Goal: Task Accomplishment & Management: Manage account settings

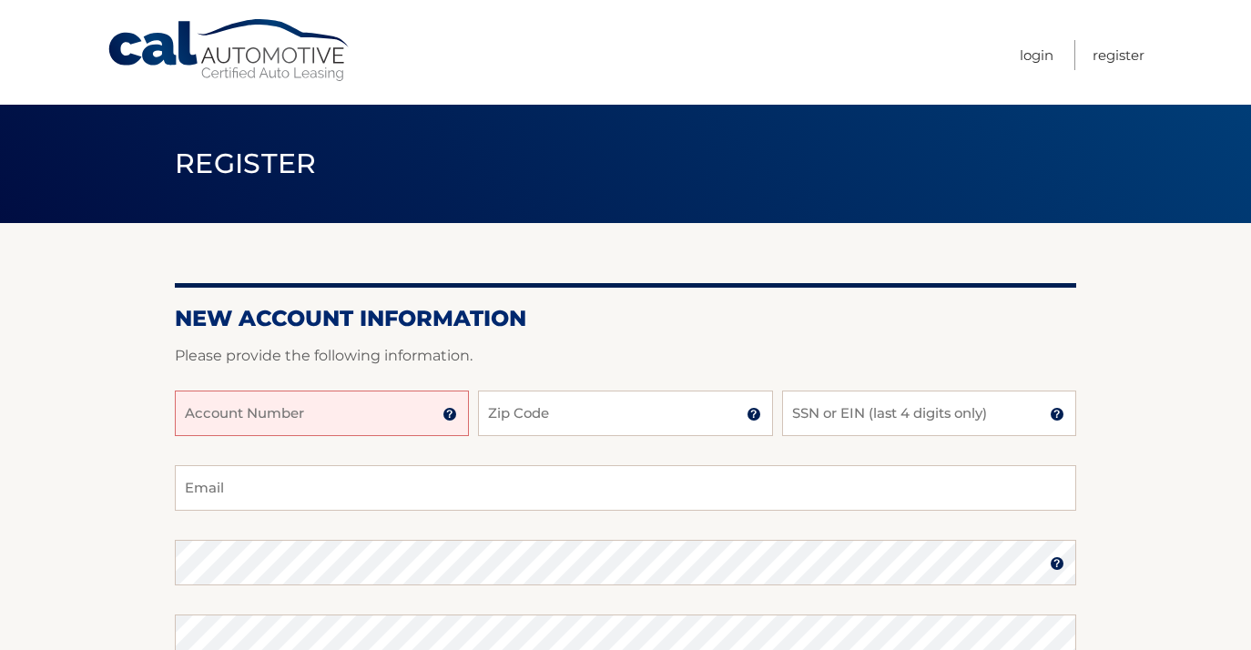
click at [192, 413] on input "Account Number" at bounding box center [322, 414] width 294 height 46
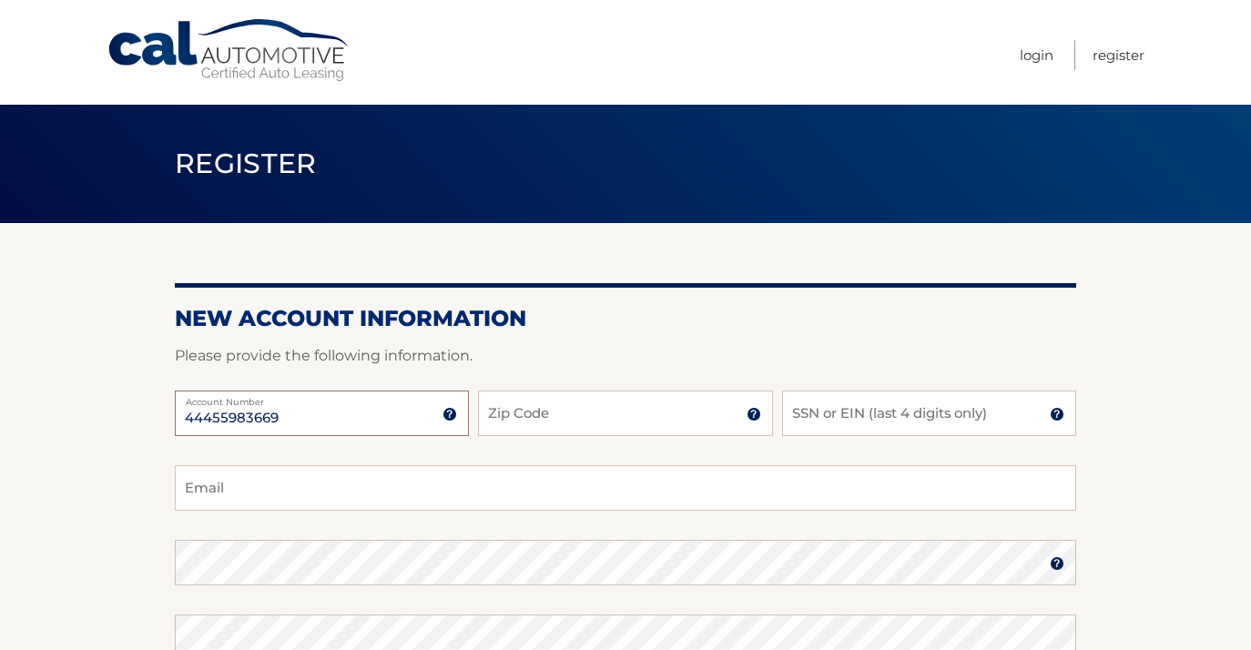
type input "44455983669"
click at [536, 420] on input "Zip Code" at bounding box center [625, 414] width 294 height 46
type input "10552"
type input "IleneDavison522@gmail.com"
click at [816, 412] on input "SSN or EIN (last 4 digits only)" at bounding box center [929, 414] width 294 height 46
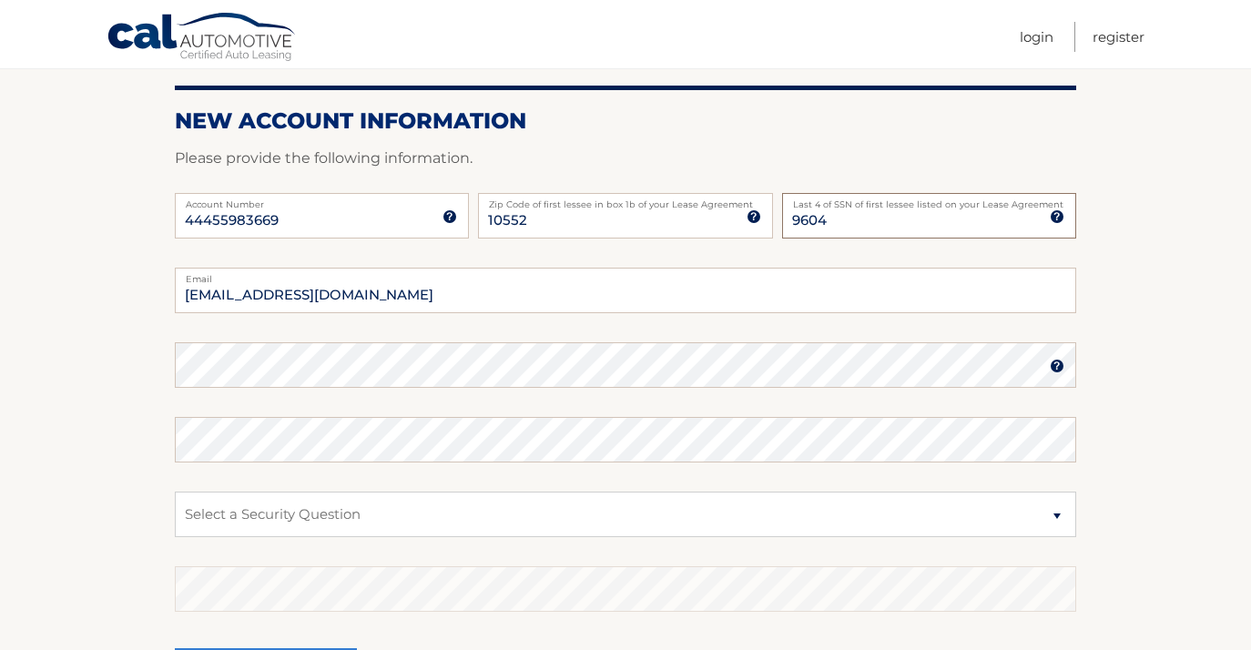
scroll to position [201, 0]
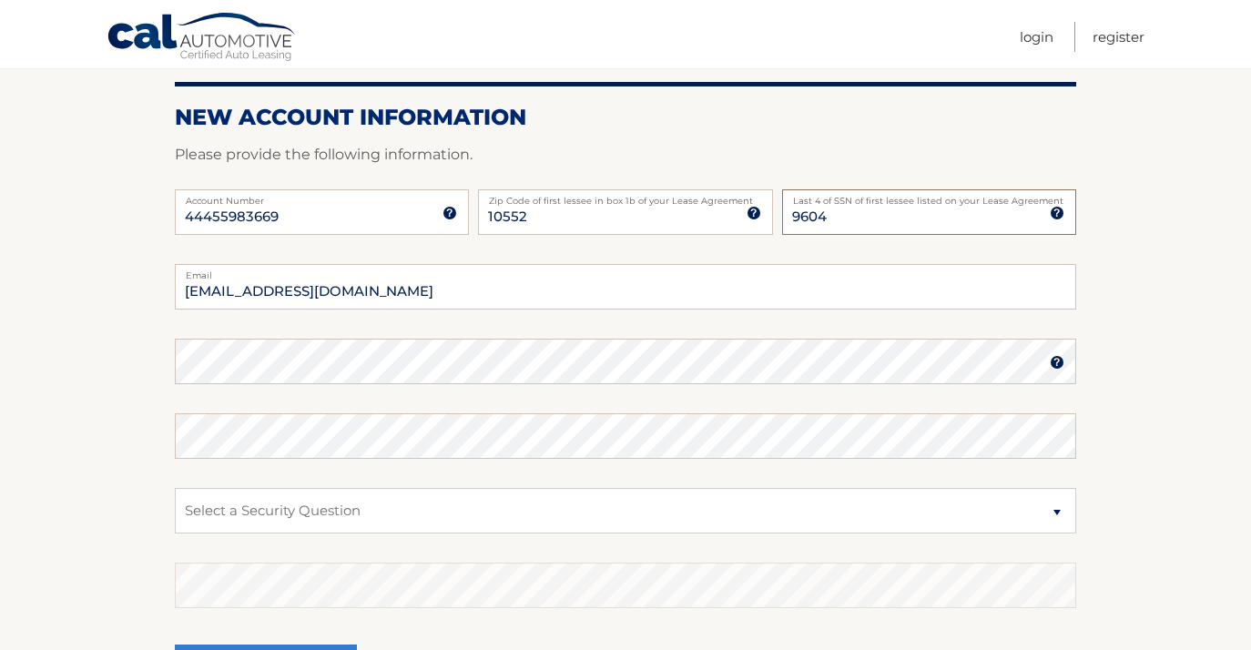
type input "9604"
click at [319, 513] on select "Select a Security Question What was the name of your elementary school? What is…" at bounding box center [625, 511] width 901 height 46
select select "2"
click at [175, 488] on select "Select a Security Question What was the name of your elementary school? What is…" at bounding box center [625, 511] width 901 height 46
click at [325, 513] on select "Select a Security Question What was the name of your elementary school? What is…" at bounding box center [625, 511] width 901 height 46
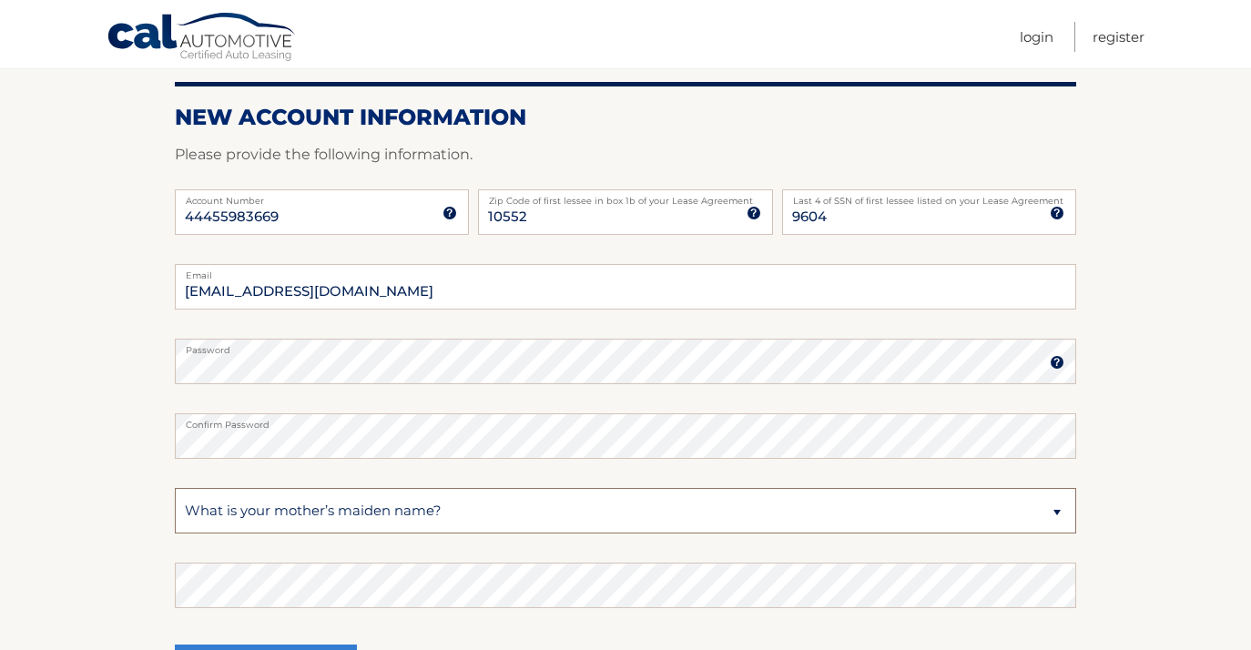
click at [175, 488] on select "Select a Security Question What was the name of your elementary school? What is…" at bounding box center [625, 511] width 901 height 46
click at [242, 510] on select "Select a Security Question What was the name of your elementary school? What is…" at bounding box center [625, 511] width 901 height 46
click at [175, 488] on select "Select a Security Question What was the name of your elementary school? What is…" at bounding box center [625, 511] width 901 height 46
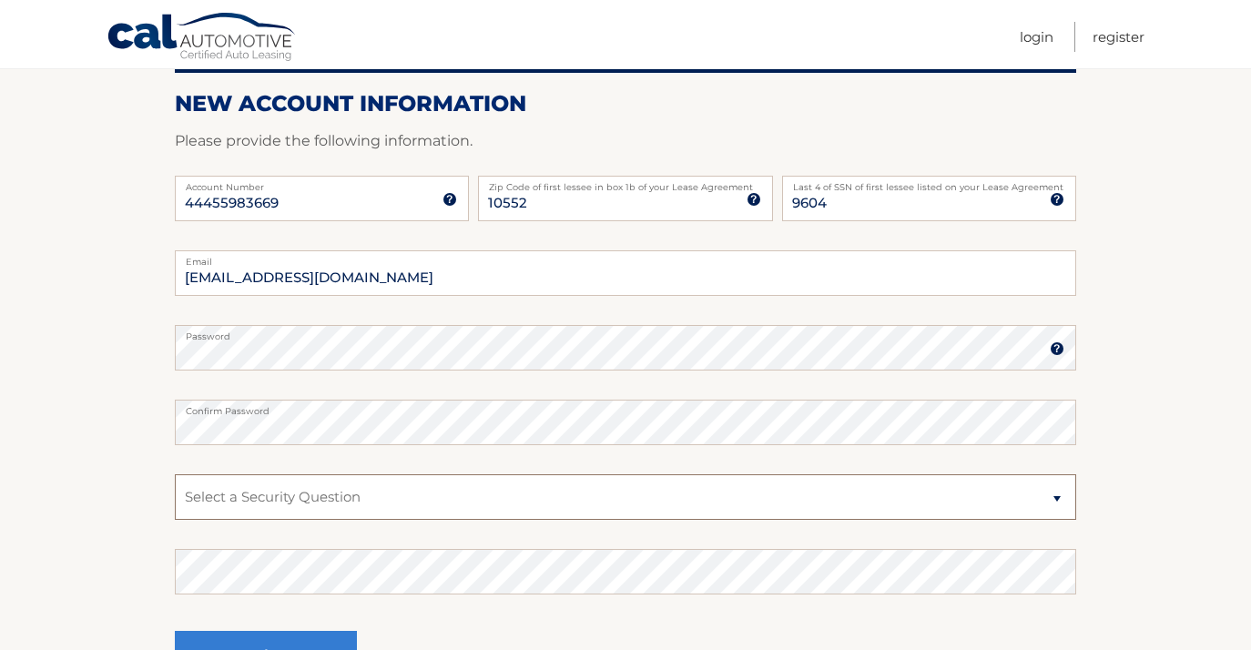
click at [254, 498] on select "Select a Security Question What was the name of your elementary school? What is…" at bounding box center [625, 497] width 901 height 46
click at [220, 498] on select "Select a Security Question What was the name of your elementary school? What is…" at bounding box center [625, 497] width 901 height 46
select select "2"
click at [175, 474] on select "Select a Security Question What was the name of your elementary school? What is…" at bounding box center [625, 497] width 901 height 46
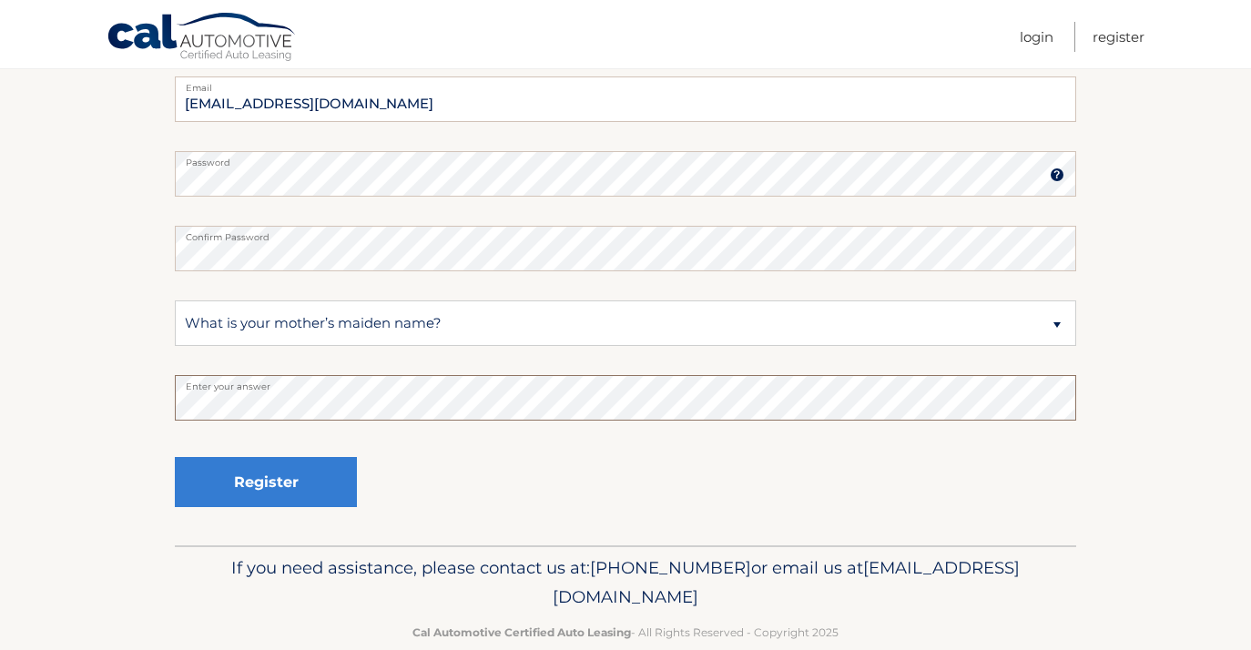
scroll to position [392, 0]
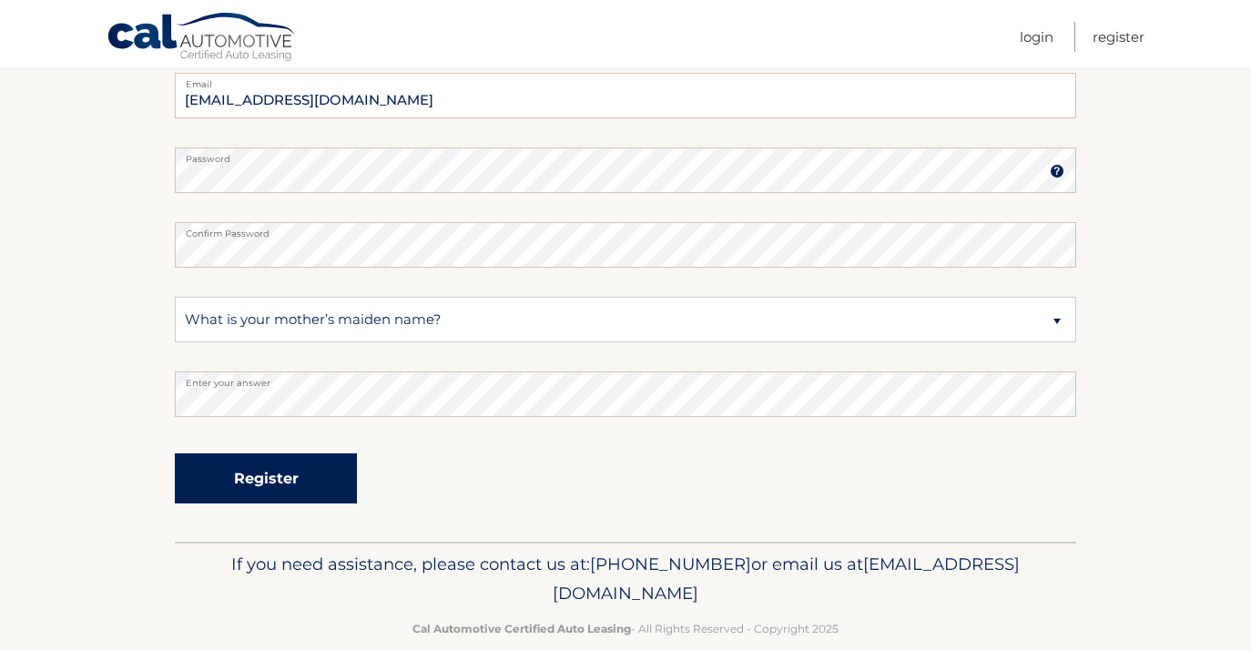
click at [251, 473] on button "Register" at bounding box center [266, 478] width 182 height 50
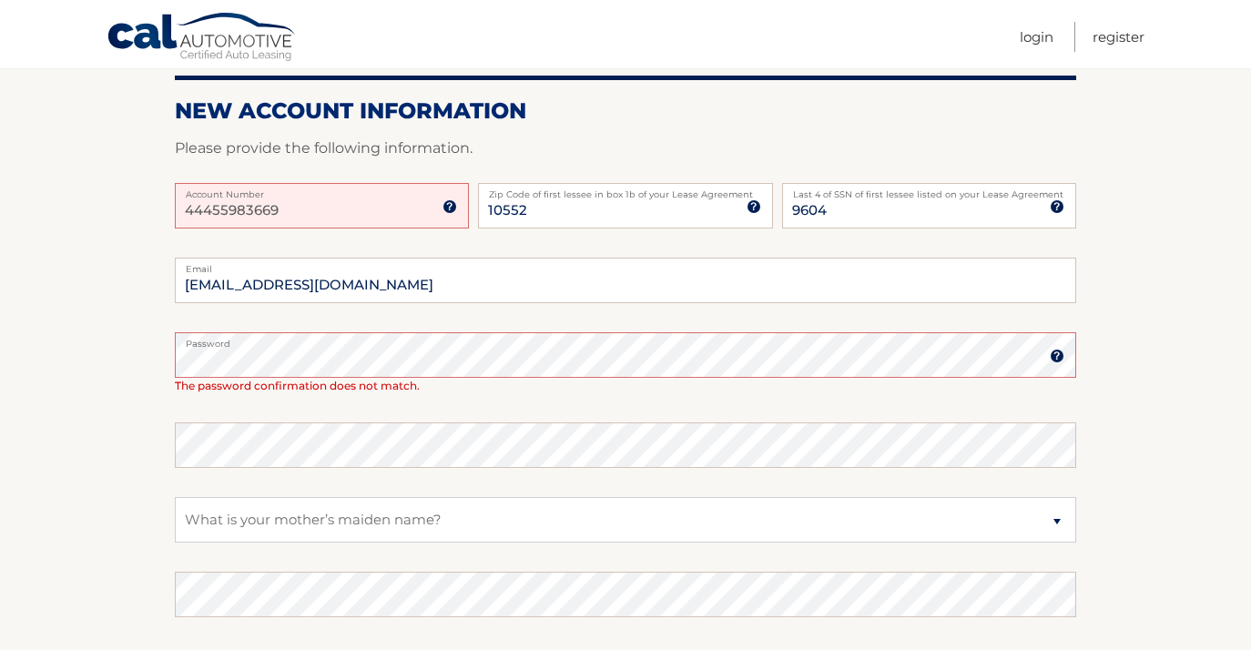
scroll to position [319, 0]
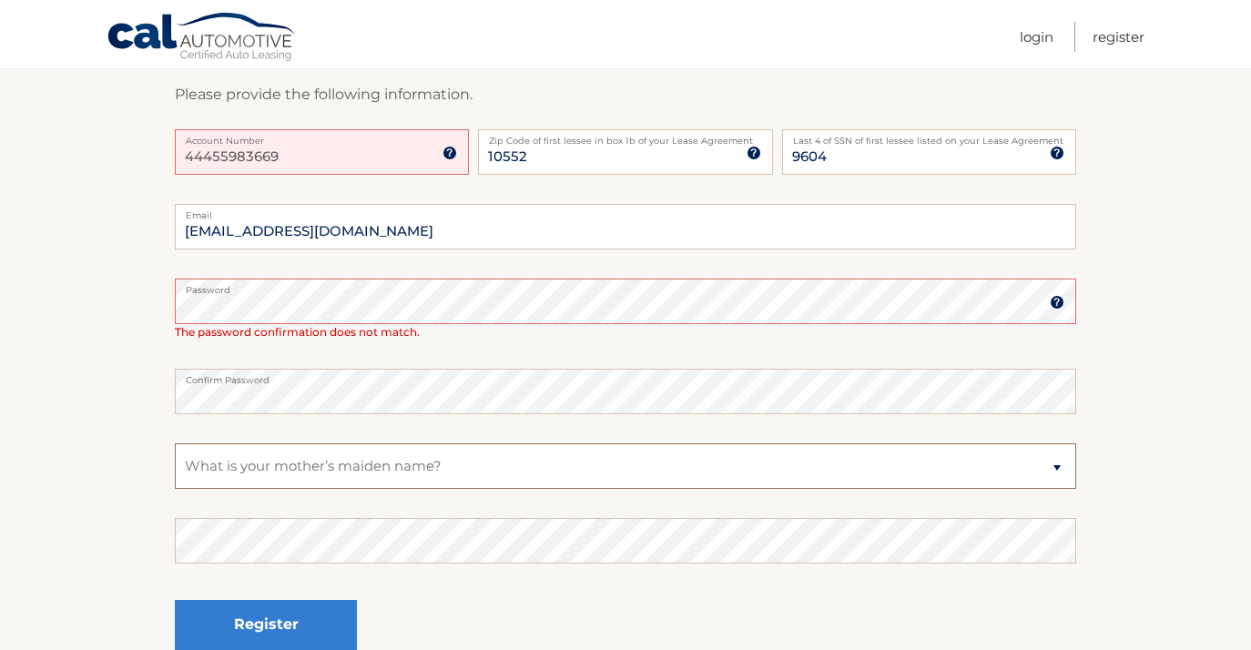
click at [315, 468] on select "Select a Security Question What was the name of your elementary school? What is…" at bounding box center [625, 466] width 901 height 46
click at [175, 443] on select "Select a Security Question What was the name of your elementary school? What is…" at bounding box center [625, 466] width 901 height 46
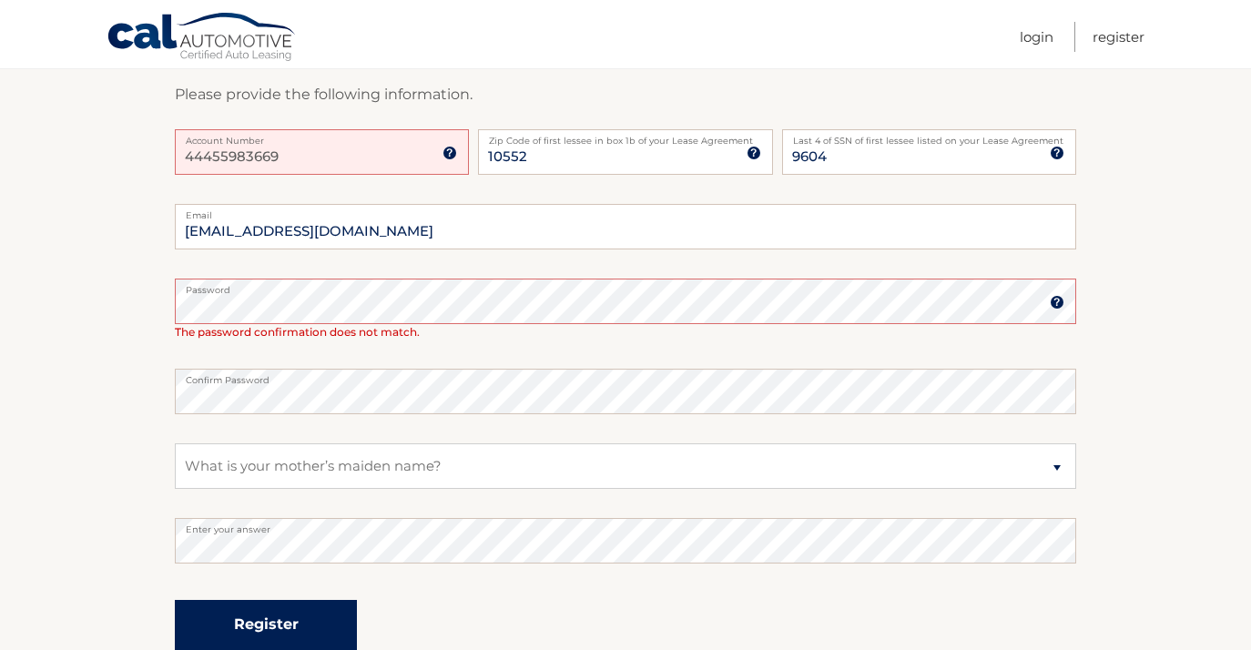
click at [274, 631] on button "Register" at bounding box center [266, 625] width 182 height 50
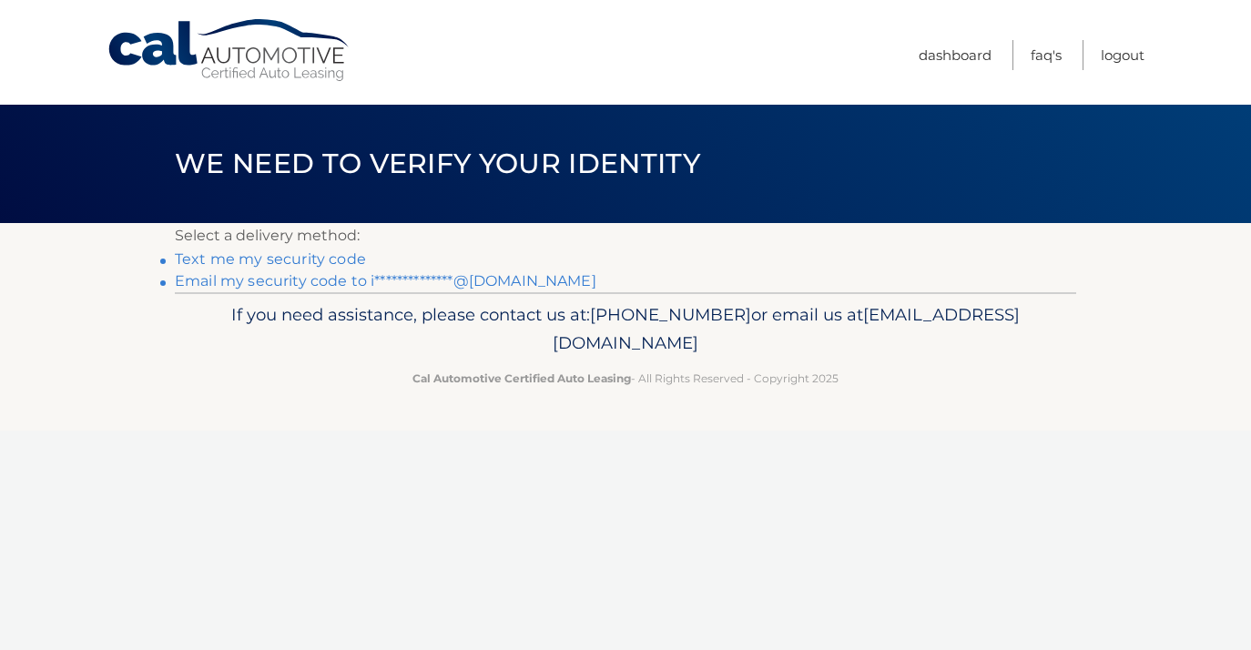
click at [258, 259] on link "Text me my security code" at bounding box center [270, 258] width 191 height 17
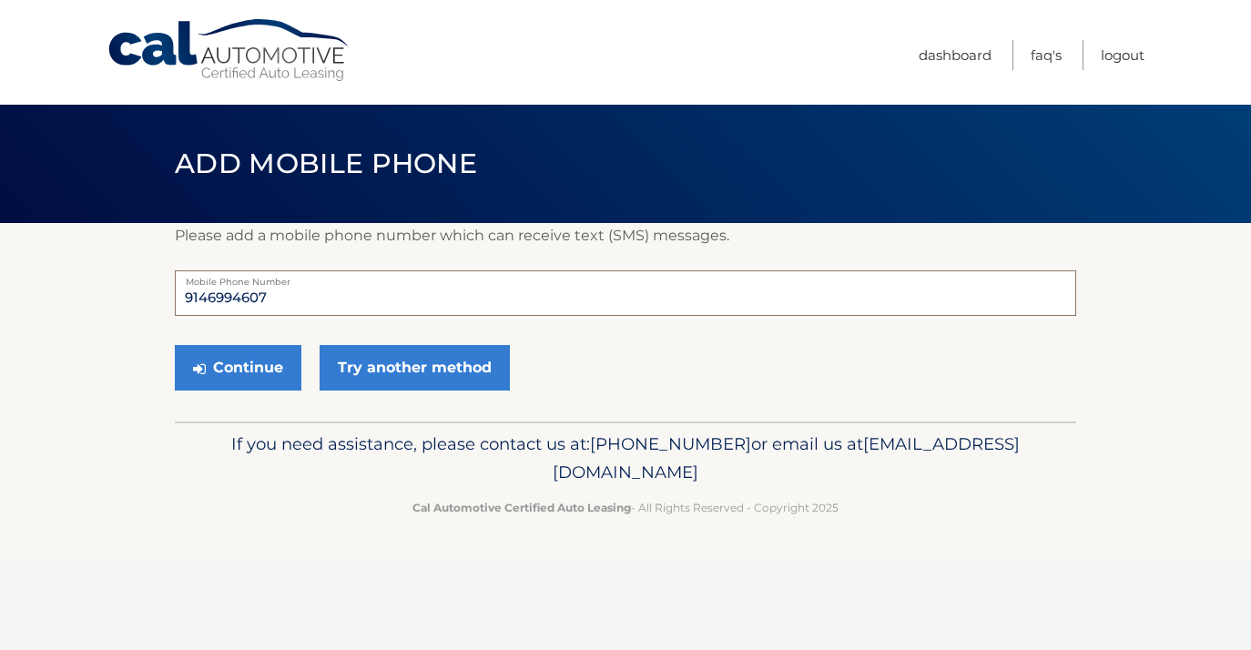
click at [270, 300] on input "9146994607" at bounding box center [625, 293] width 901 height 46
type input "9145228547"
click at [245, 369] on button "Continue" at bounding box center [238, 368] width 127 height 46
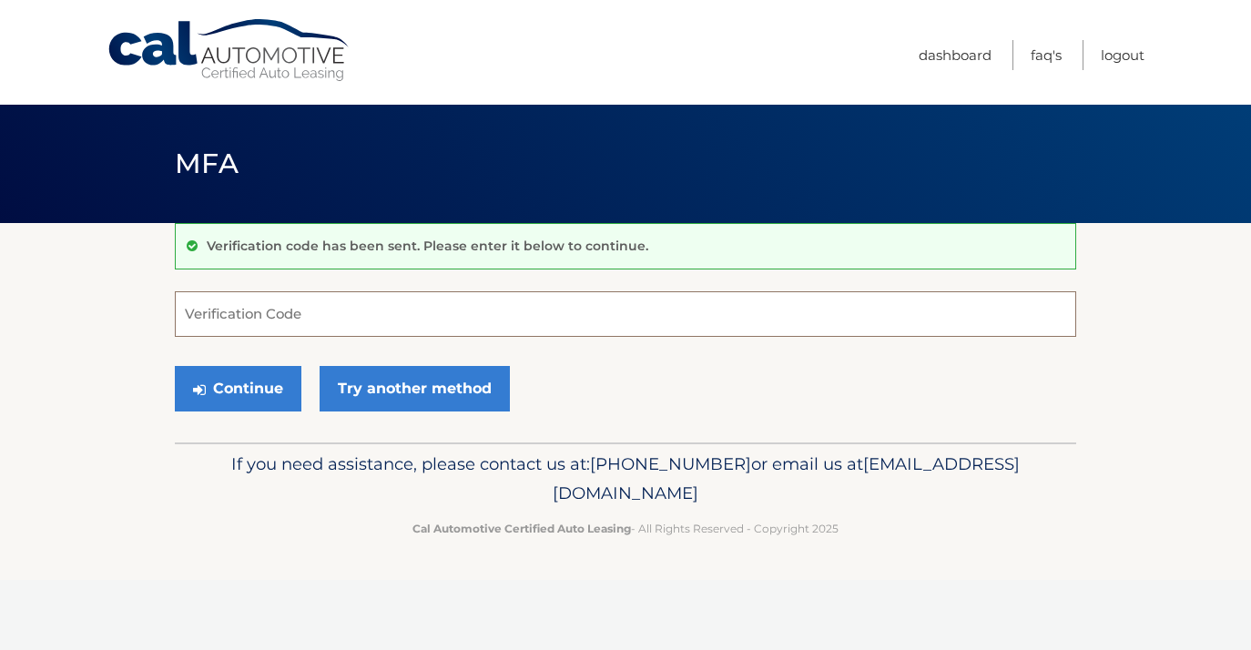
click at [201, 313] on input "Verification Code" at bounding box center [625, 314] width 901 height 46
type input "646288"
click at [223, 393] on button "Continue" at bounding box center [238, 389] width 127 height 46
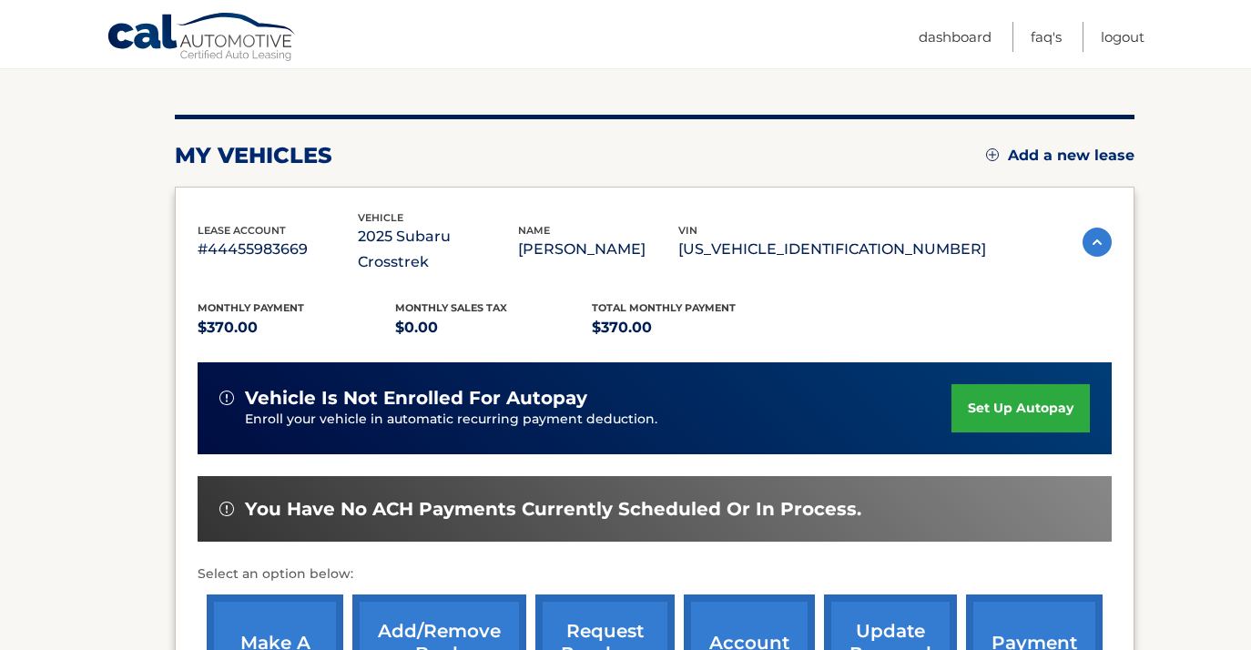
scroll to position [200, 0]
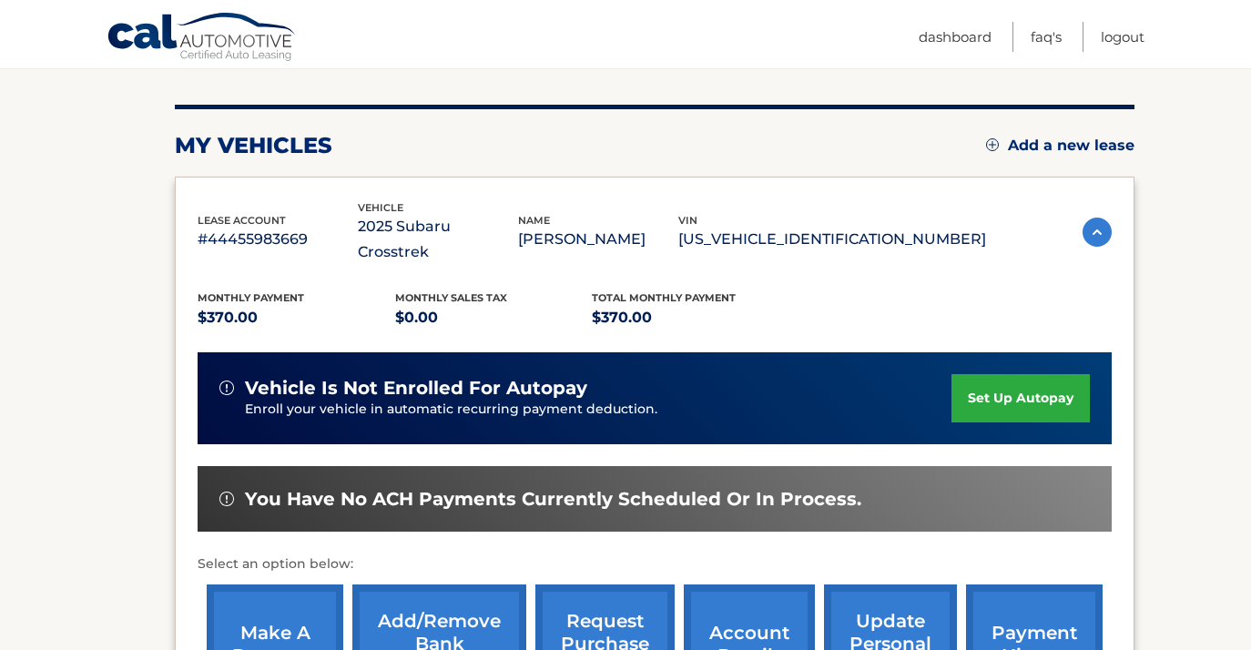
click at [1019, 374] on link "set up autopay" at bounding box center [1020, 398] width 138 height 48
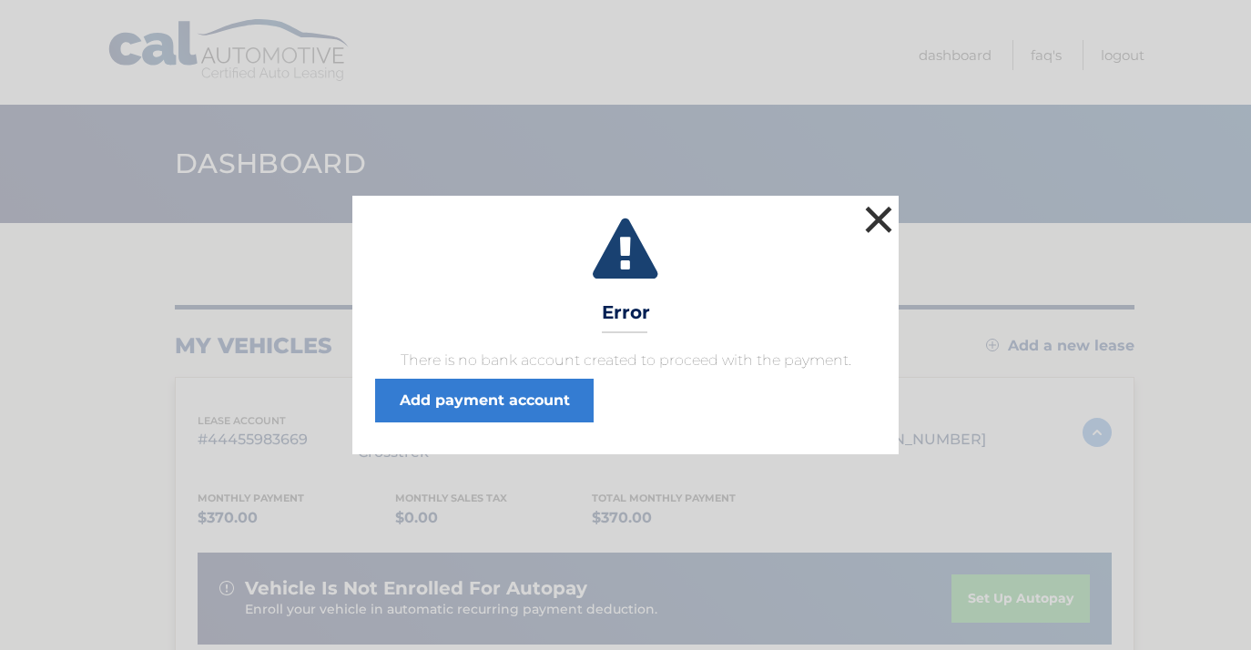
click at [877, 217] on button "×" at bounding box center [878, 219] width 36 height 36
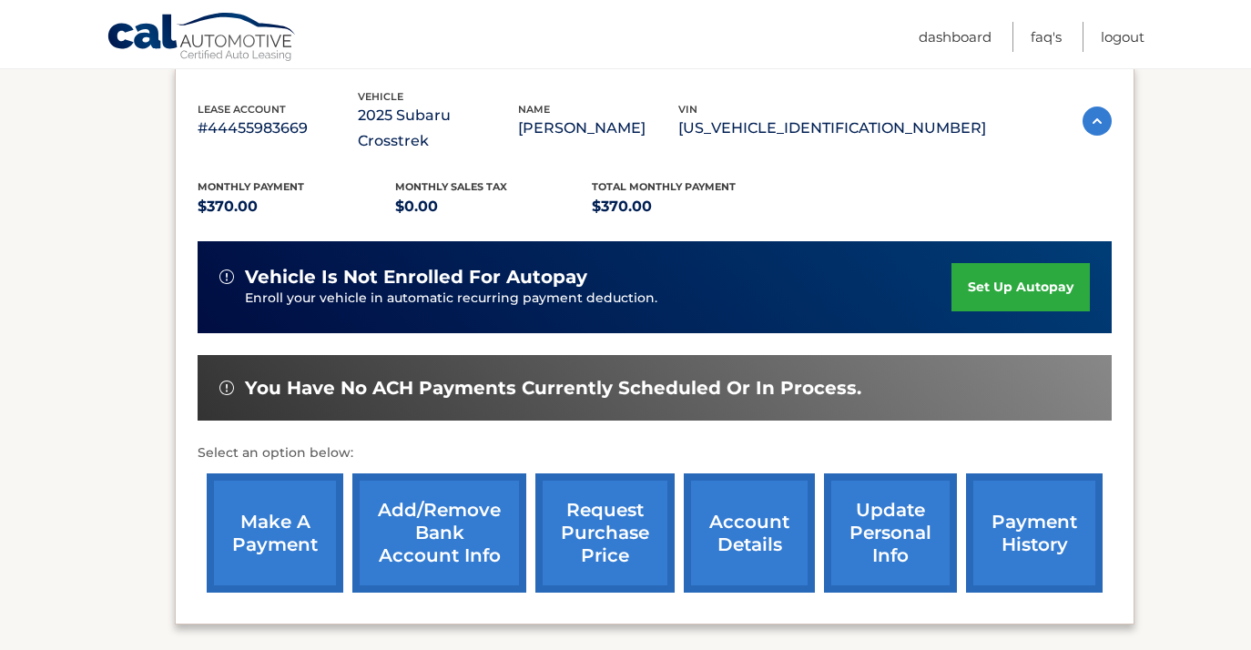
scroll to position [313, 0]
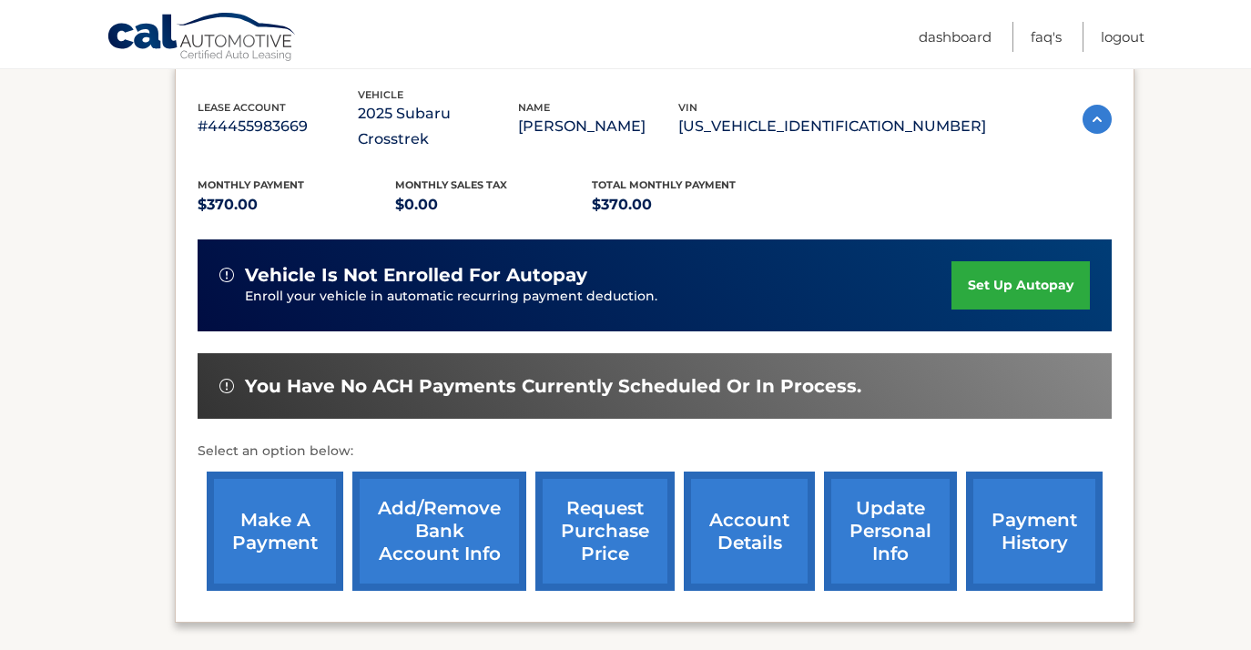
click at [1004, 261] on link "set up autopay" at bounding box center [1020, 285] width 138 height 48
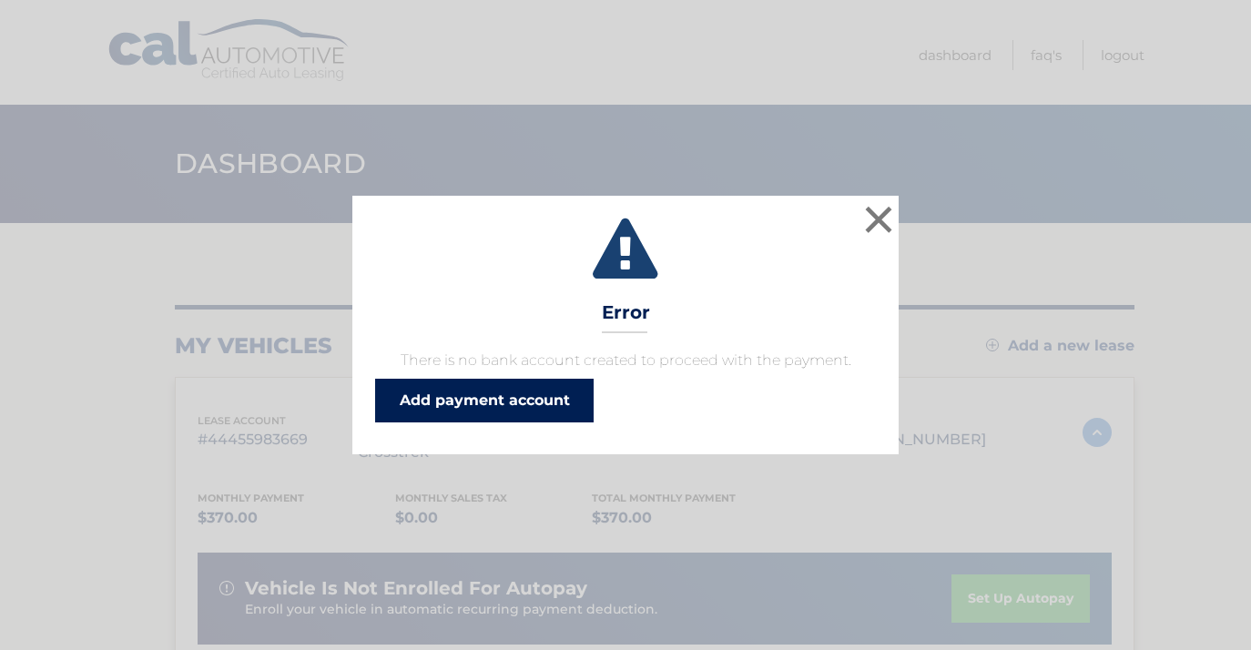
click at [492, 401] on link "Add payment account" at bounding box center [484, 401] width 218 height 44
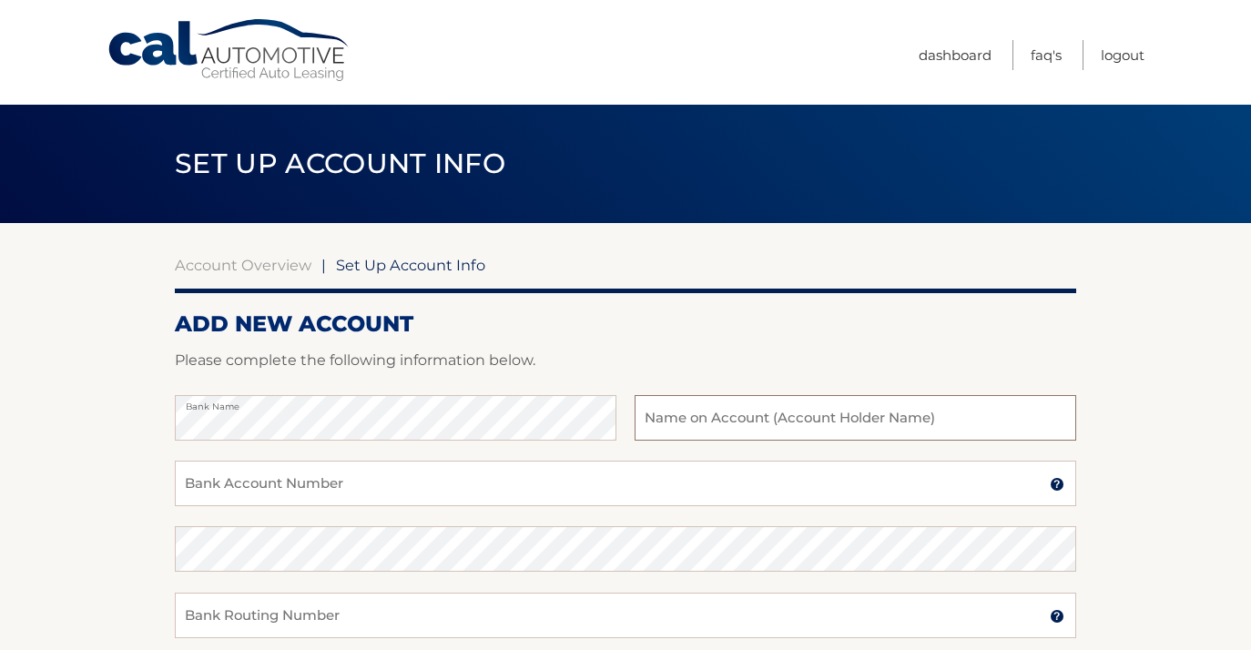
click at [658, 421] on input "text" at bounding box center [856, 418] width 442 height 46
type input "[PERSON_NAME]"
click at [377, 490] on input "Bank Account Number" at bounding box center [625, 484] width 901 height 46
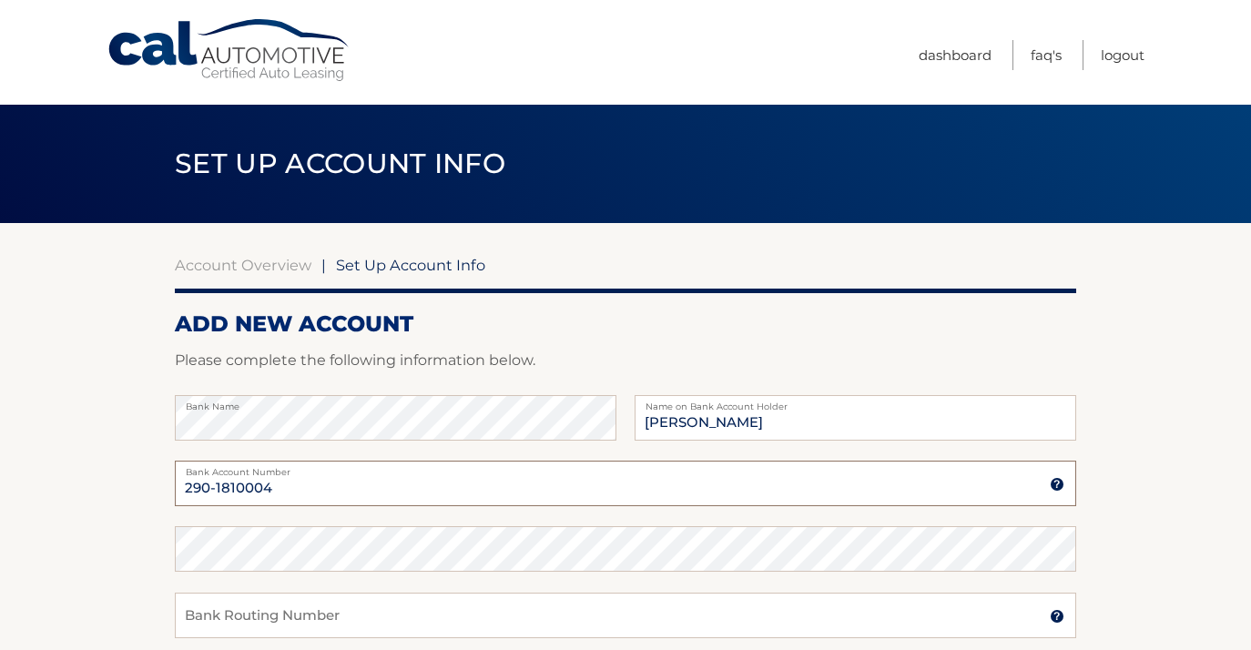
type input "290-1810004"
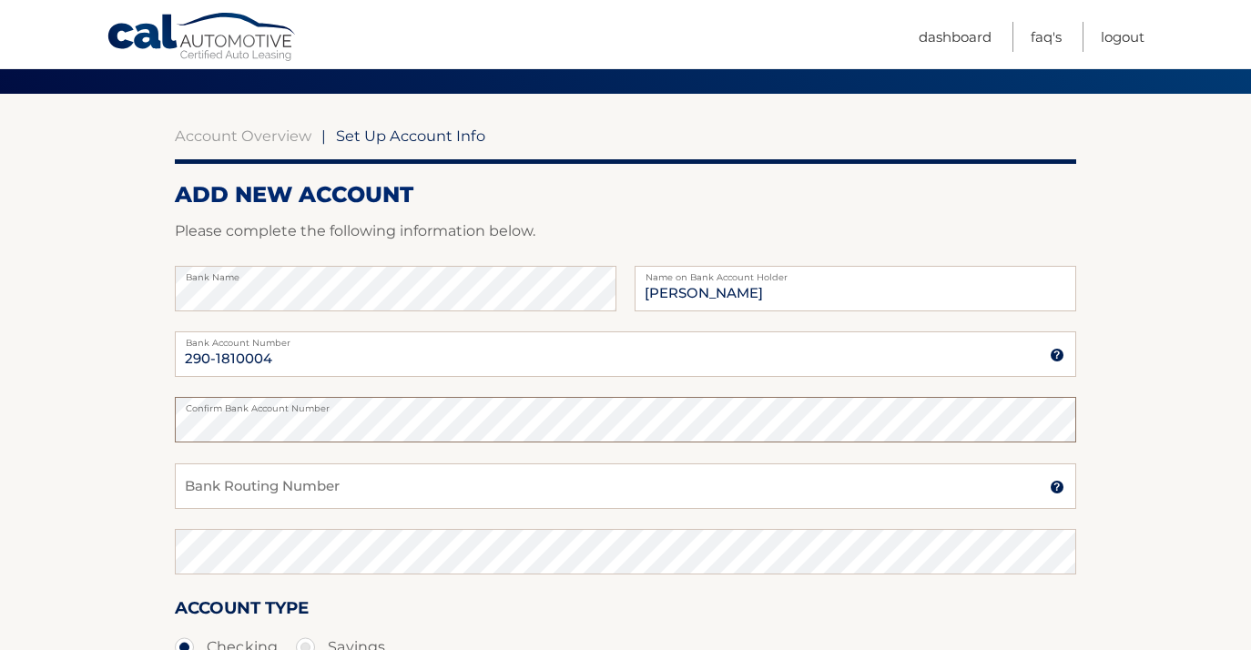
scroll to position [127, 0]
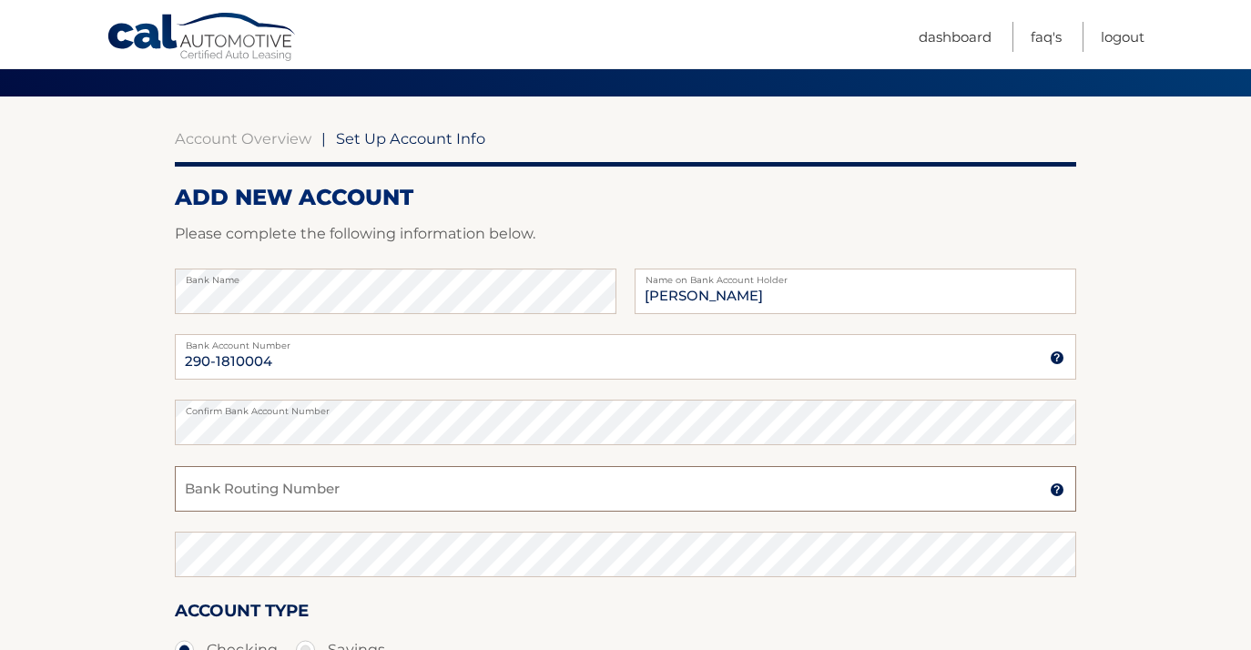
click at [199, 489] on input "Bank Routing Number" at bounding box center [625, 489] width 901 height 46
type input "021000021"
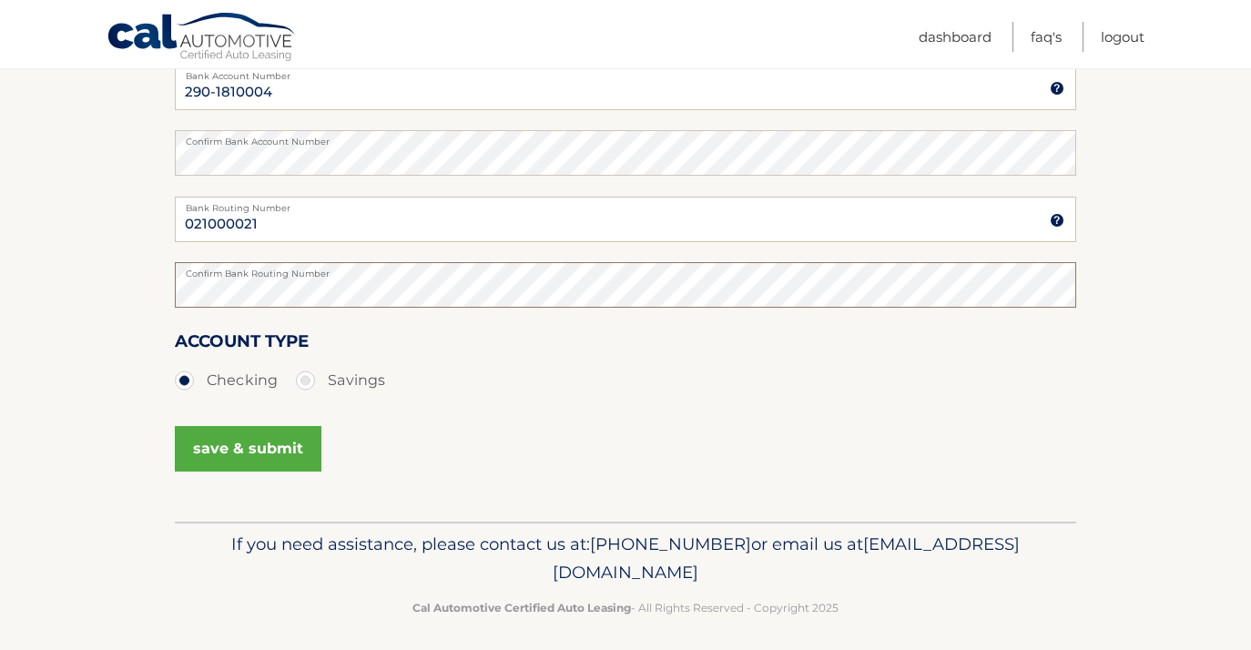
scroll to position [406, 0]
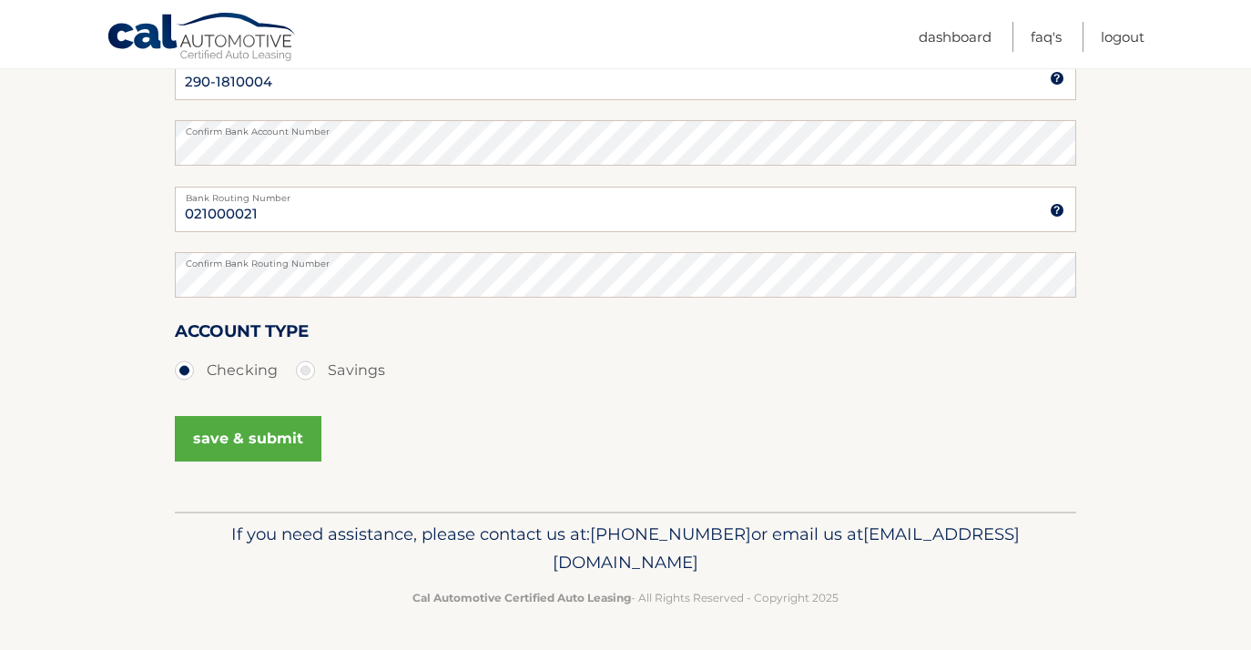
click at [262, 438] on button "save & submit" at bounding box center [248, 439] width 147 height 46
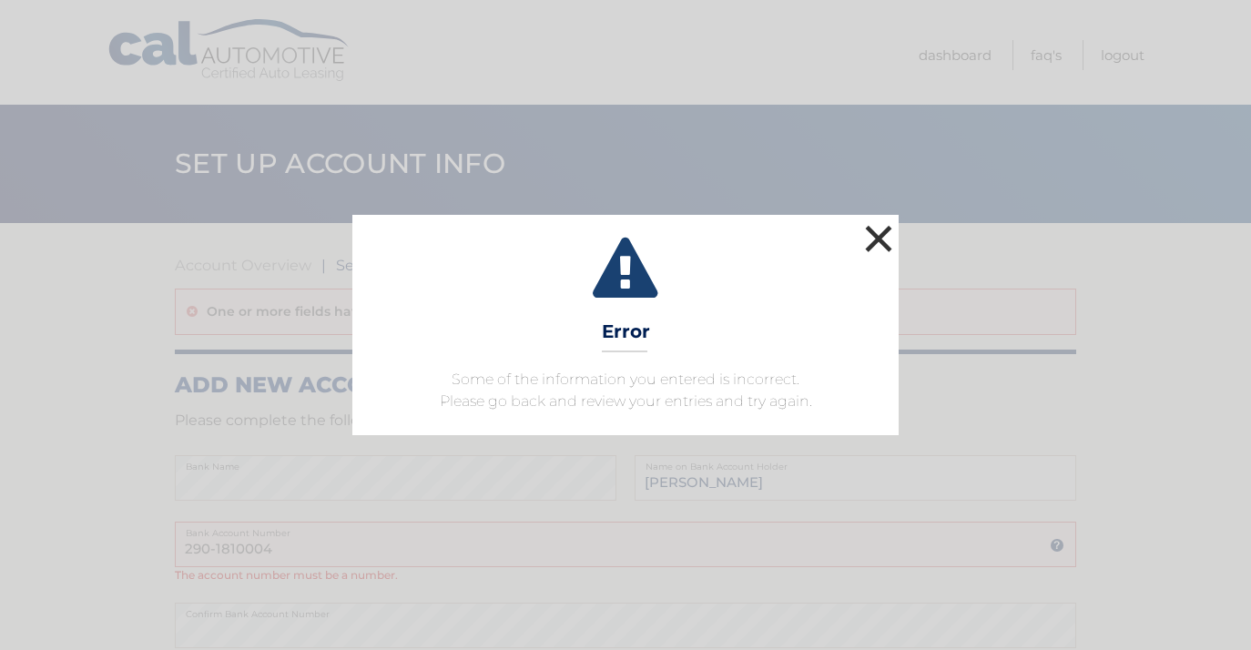
drag, startPoint x: 876, startPoint y: 232, endPoint x: 876, endPoint y: 242, distance: 10.0
click at [876, 232] on button "×" at bounding box center [878, 238] width 36 height 36
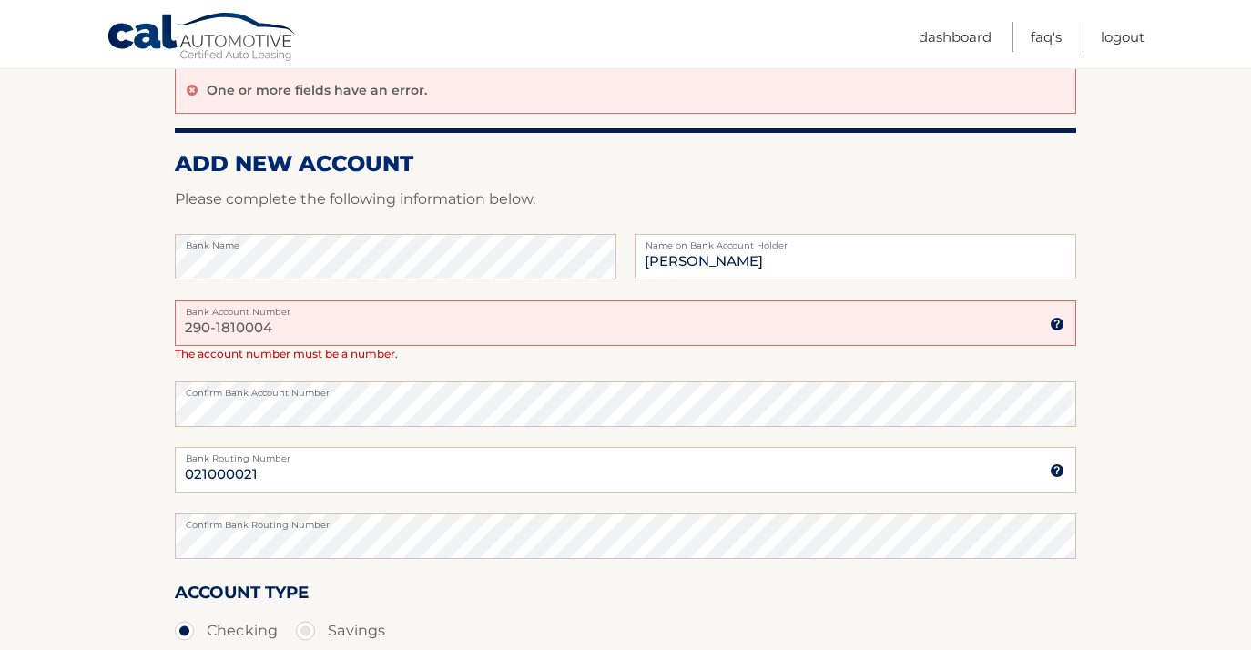
scroll to position [224, 0]
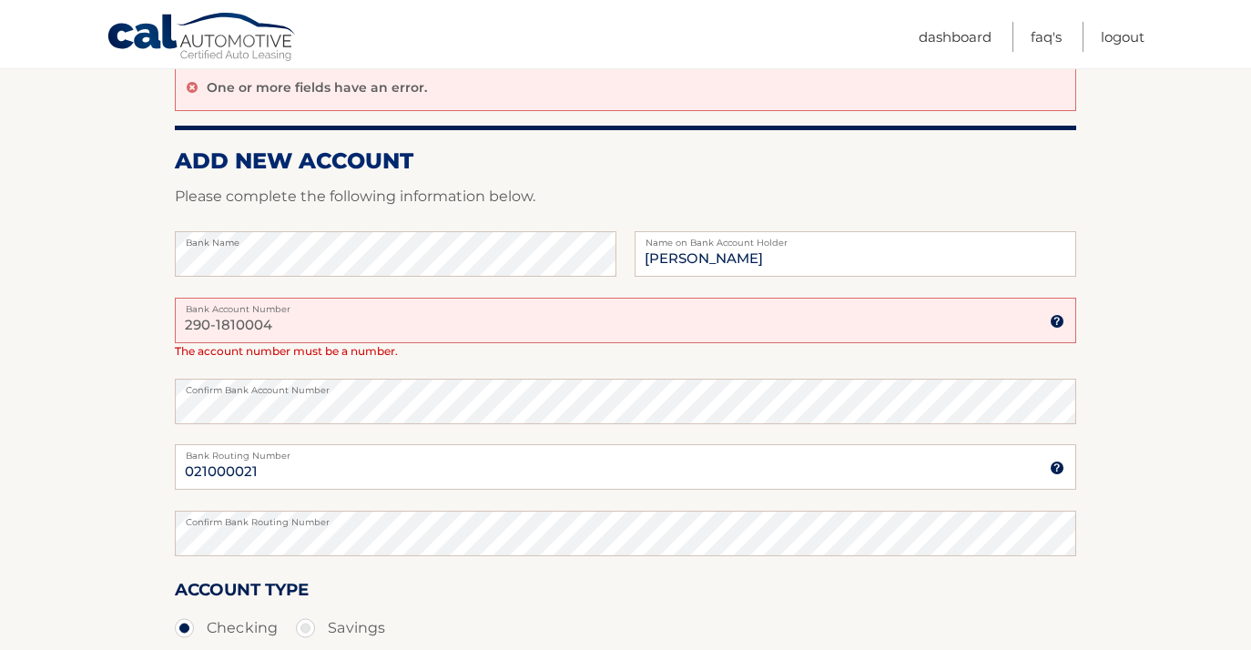
click at [219, 326] on input "290-1810004" at bounding box center [625, 321] width 901 height 46
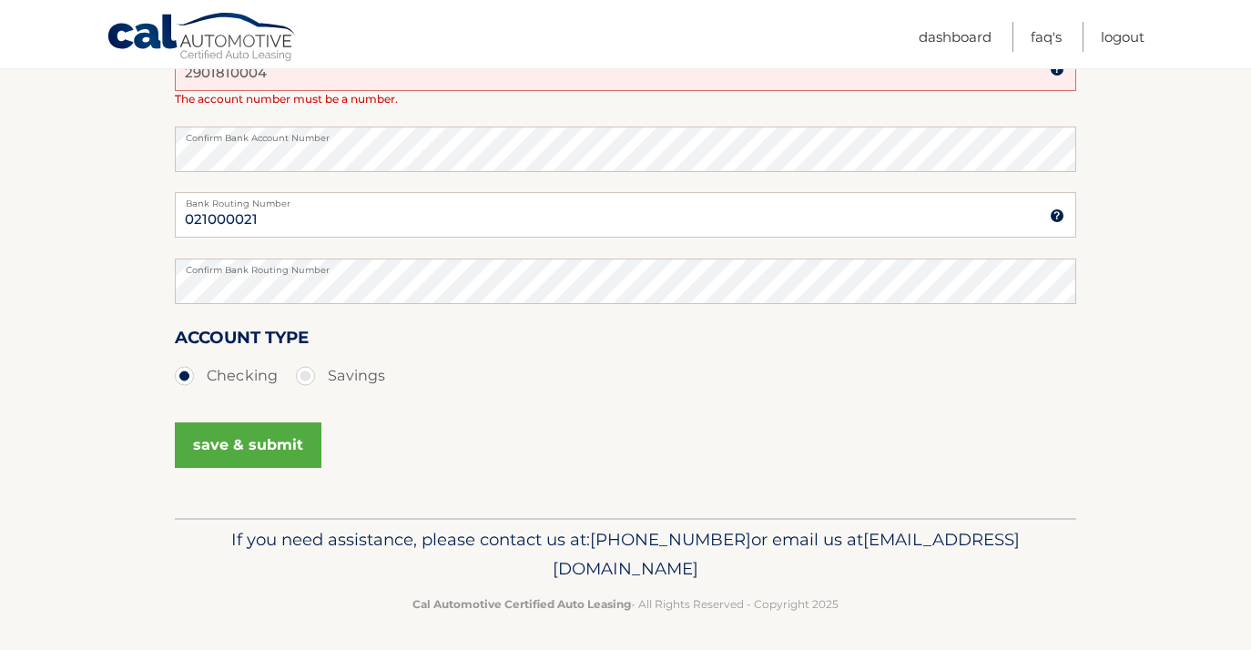
scroll to position [481, 0]
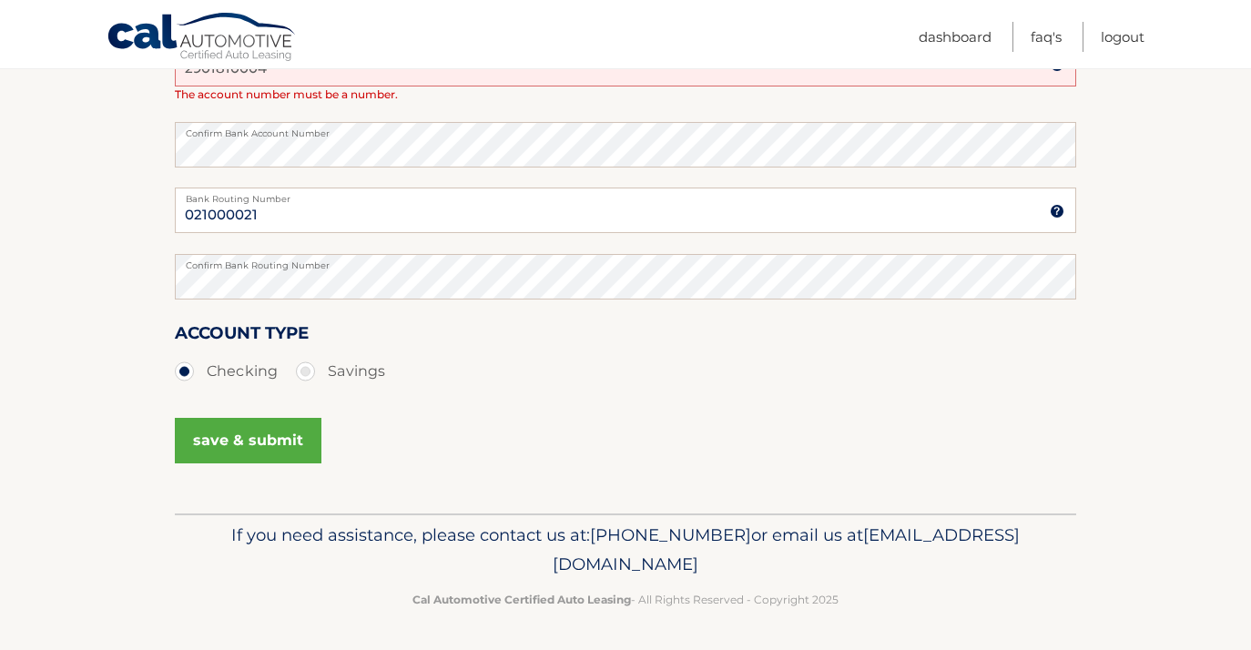
type input "2901810004"
click at [251, 442] on button "save & submit" at bounding box center [248, 441] width 147 height 46
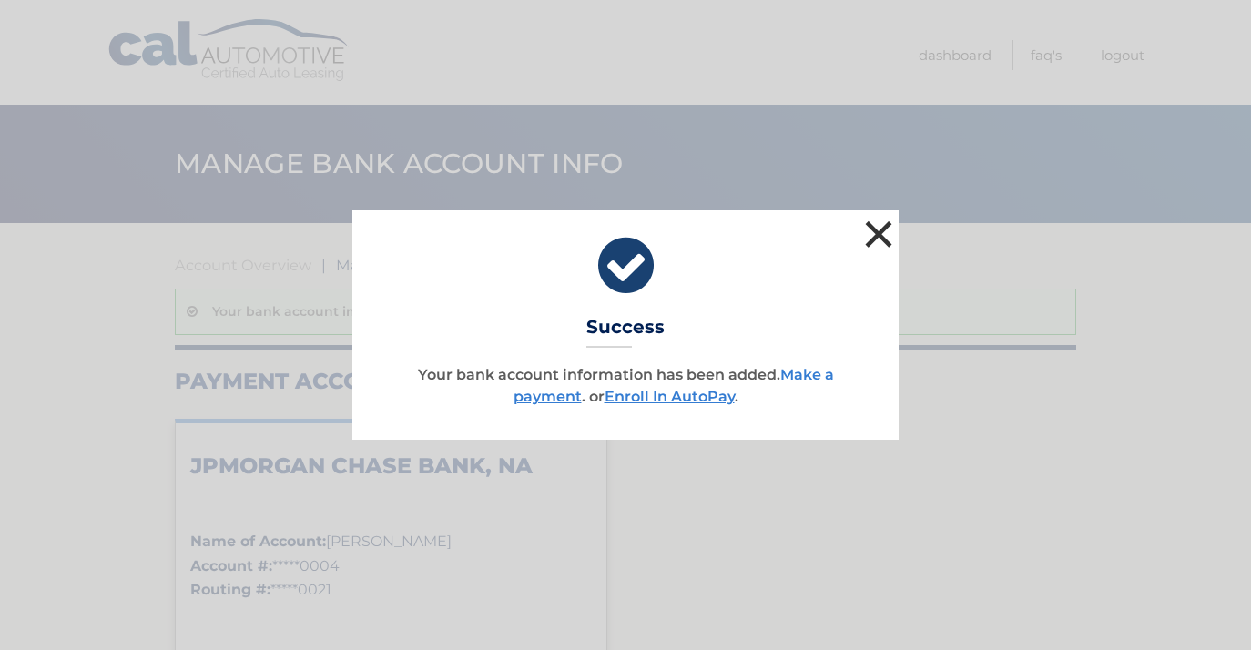
click at [878, 233] on button "×" at bounding box center [878, 234] width 36 height 36
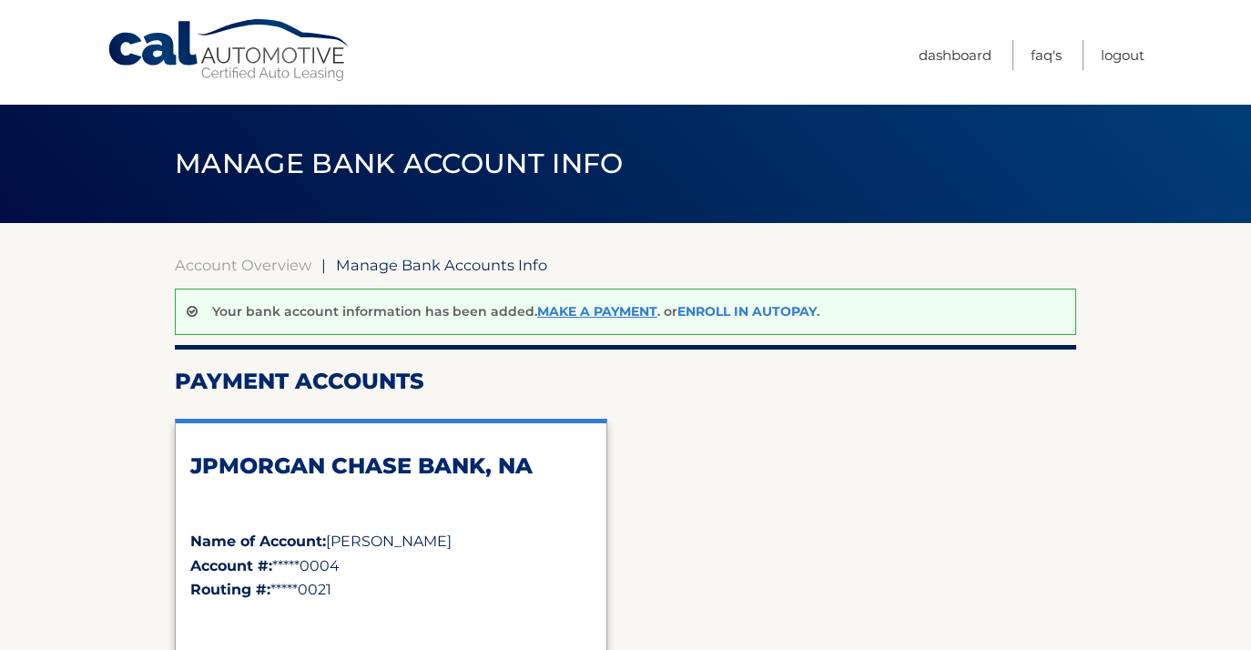
click at [754, 310] on link "Enroll In AutoPay" at bounding box center [746, 311] width 139 height 16
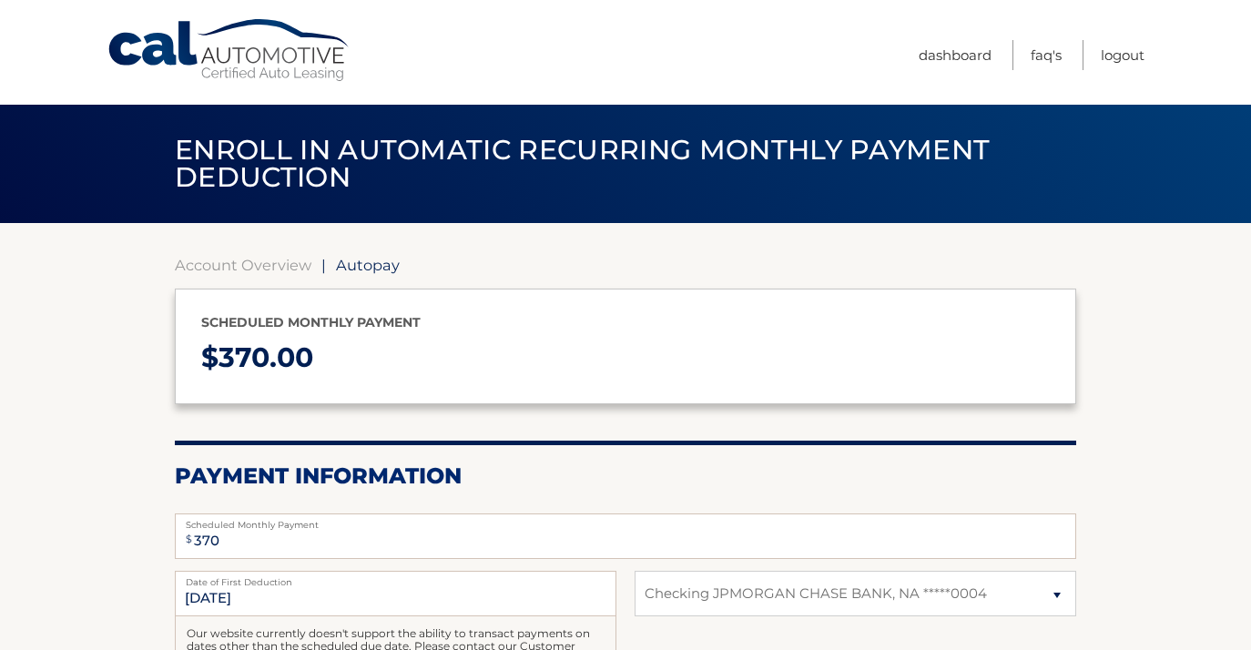
select select "NTYzYjliZjYtOTlkYy00MzA4LWFlMTAtMjQ1OGVmOGY5Zjk0"
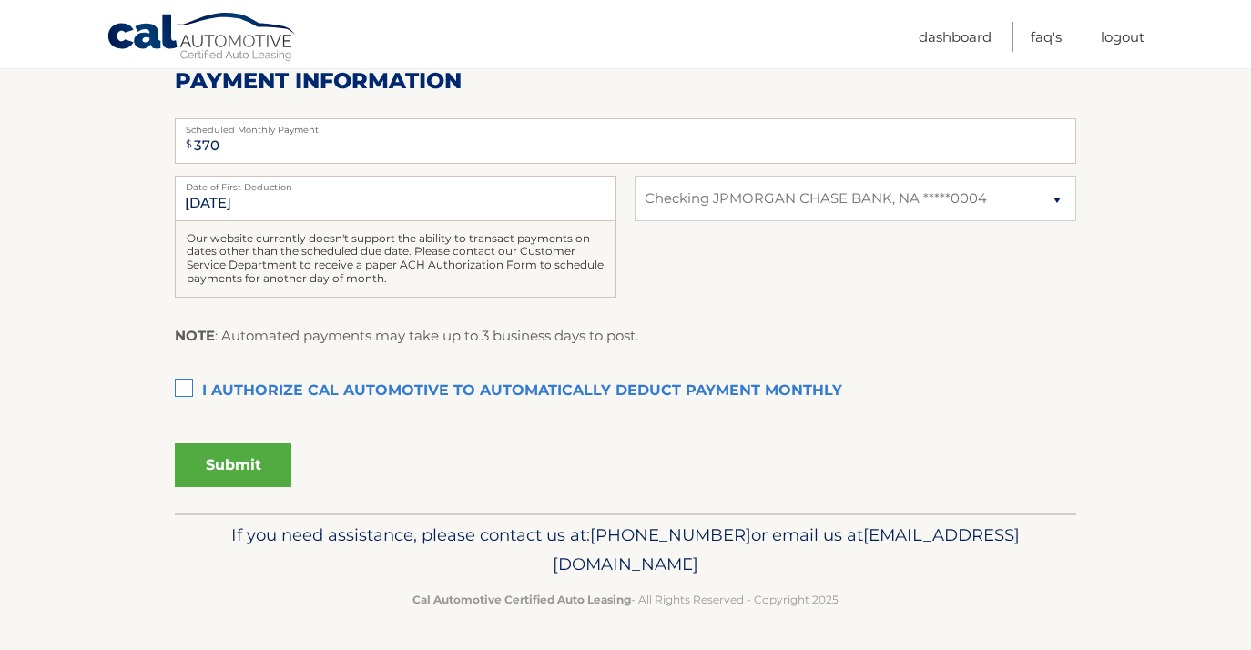
scroll to position [396, 0]
click at [184, 385] on label "I authorize cal automotive to automatically deduct payment monthly This checkbo…" at bounding box center [625, 390] width 901 height 36
click at [0, 0] on input "I authorize cal automotive to automatically deduct payment monthly This checkbo…" at bounding box center [0, 0] width 0 height 0
click at [249, 459] on button "Submit" at bounding box center [233, 464] width 117 height 44
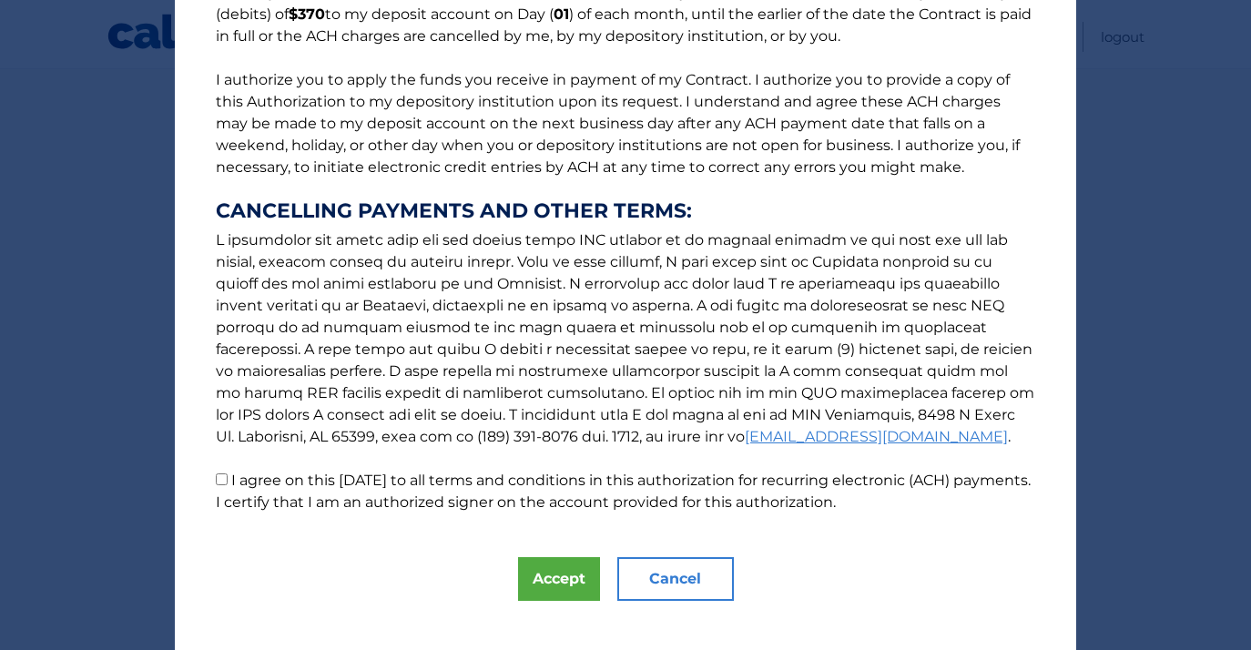
scroll to position [209, 0]
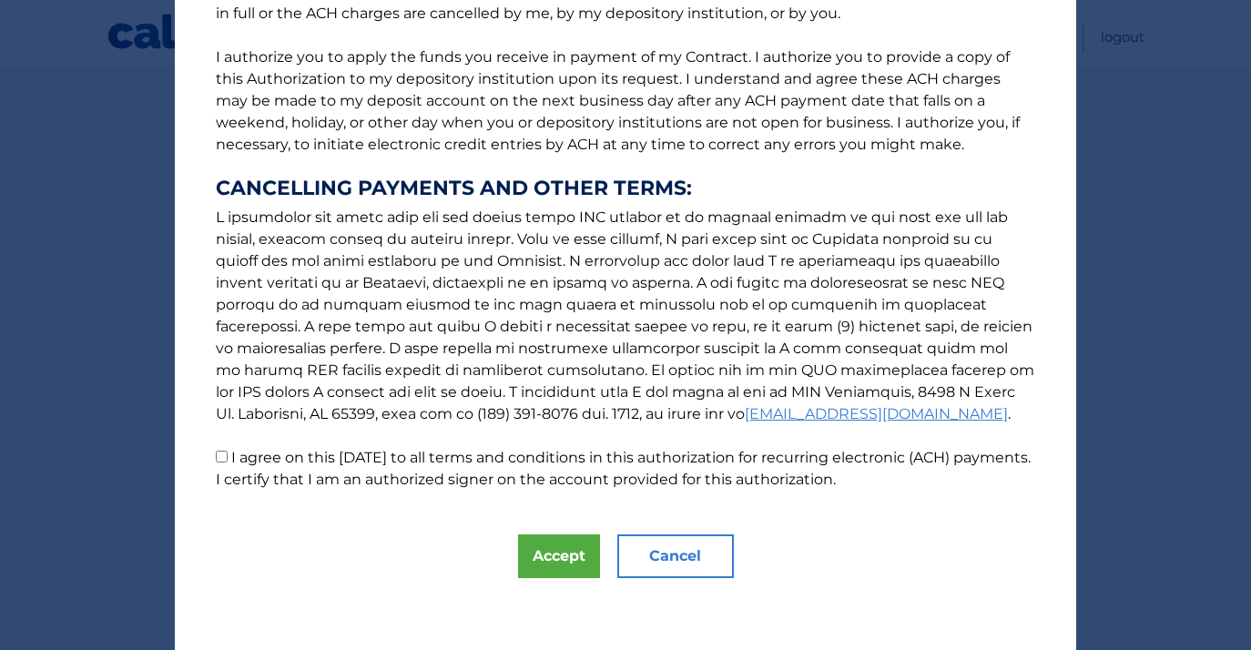
click at [223, 456] on input "I agree on this 09/03/2025 to all terms and conditions in this authorization fo…" at bounding box center [222, 457] width 12 height 12
checkbox input "true"
click at [562, 555] on button "Accept" at bounding box center [559, 556] width 82 height 44
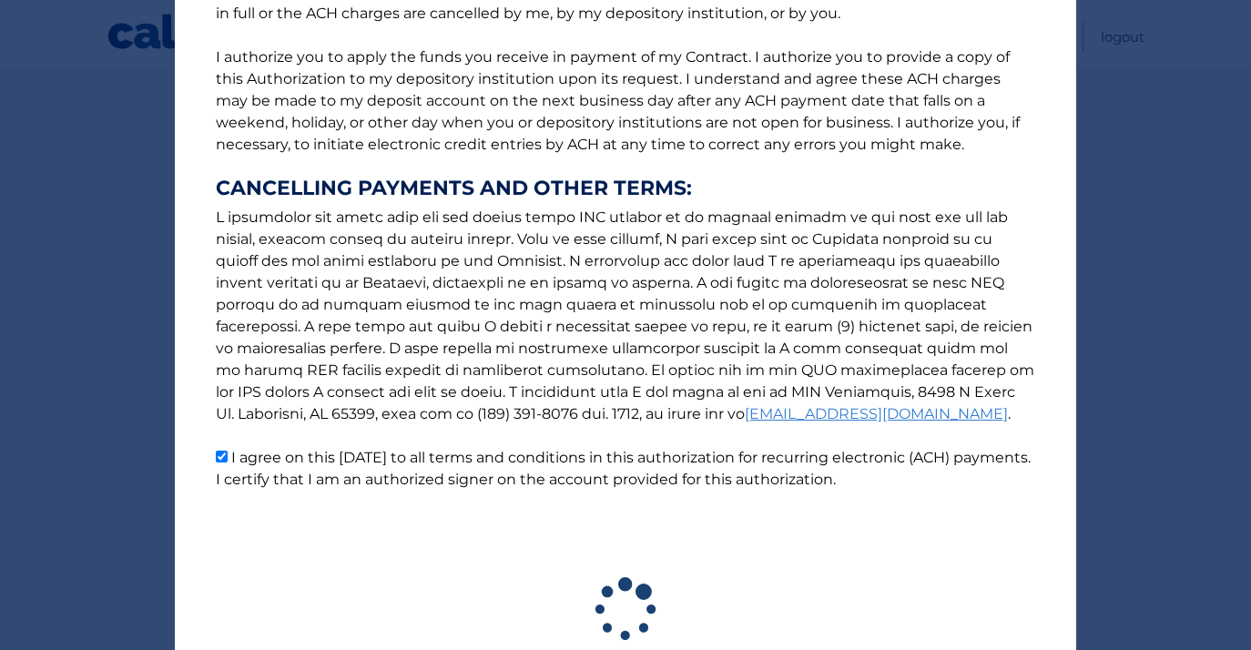
scroll to position [345, 0]
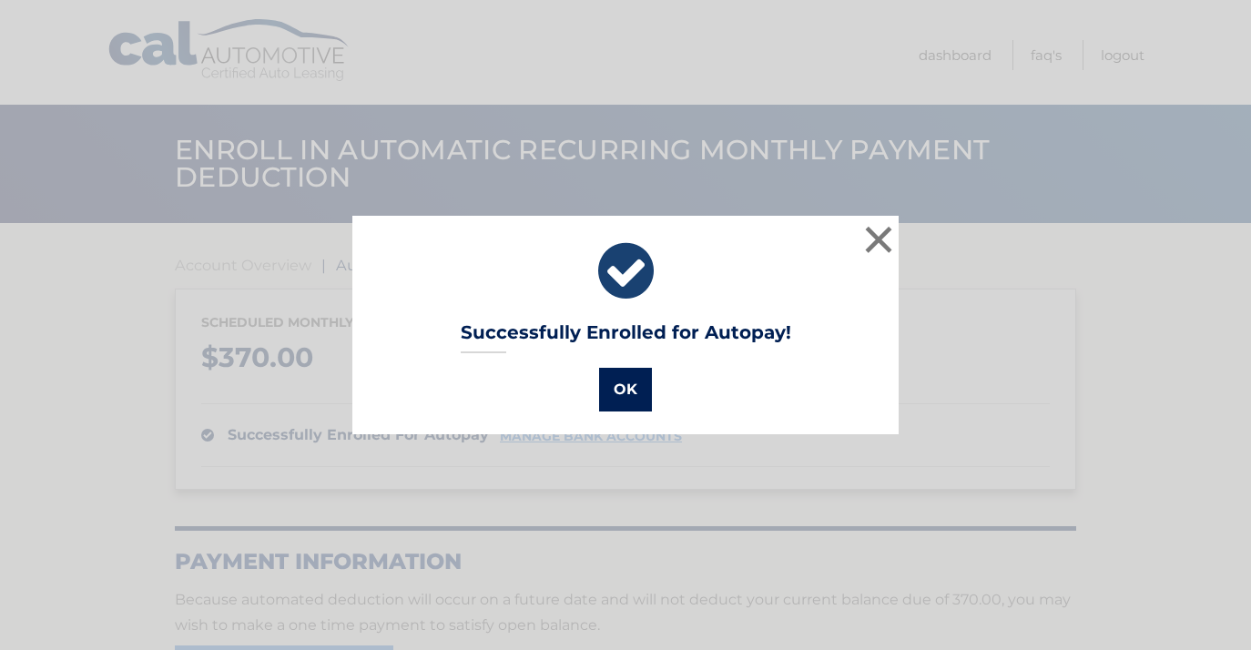
click at [627, 390] on button "OK" at bounding box center [625, 390] width 53 height 44
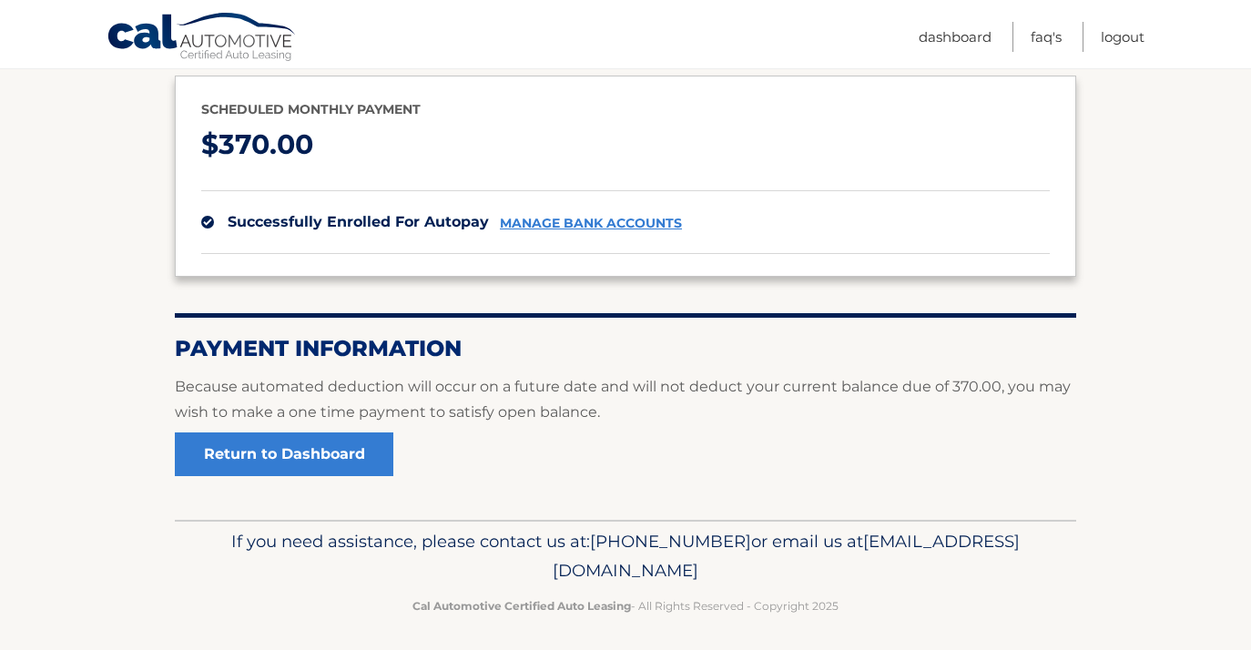
scroll to position [221, 0]
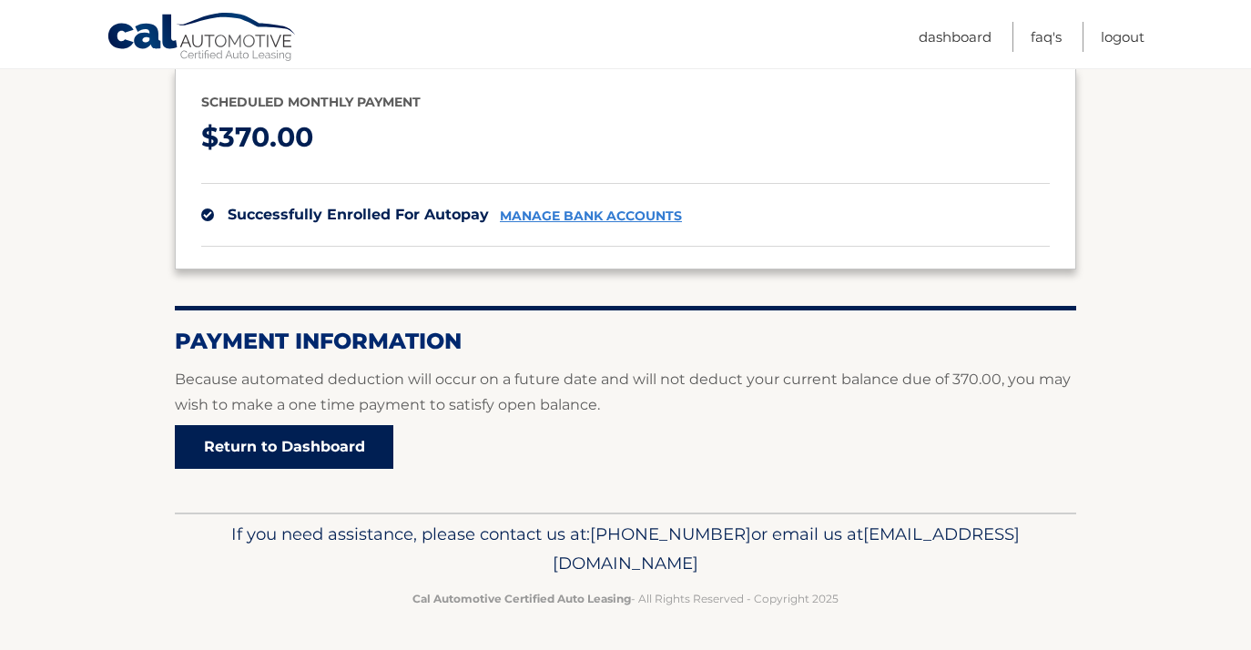
click at [306, 445] on link "Return to Dashboard" at bounding box center [284, 447] width 218 height 44
